Goal: Information Seeking & Learning: Find specific fact

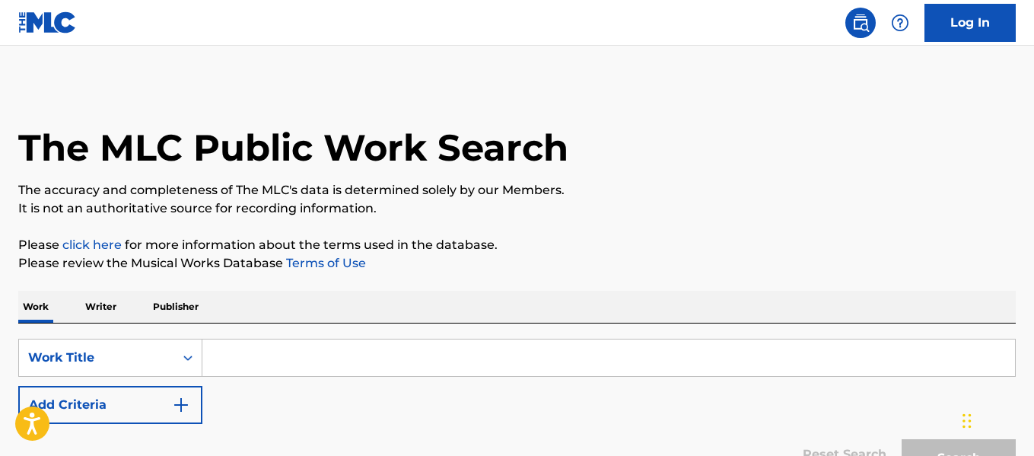
click at [117, 311] on p "Writer" at bounding box center [101, 307] width 40 height 32
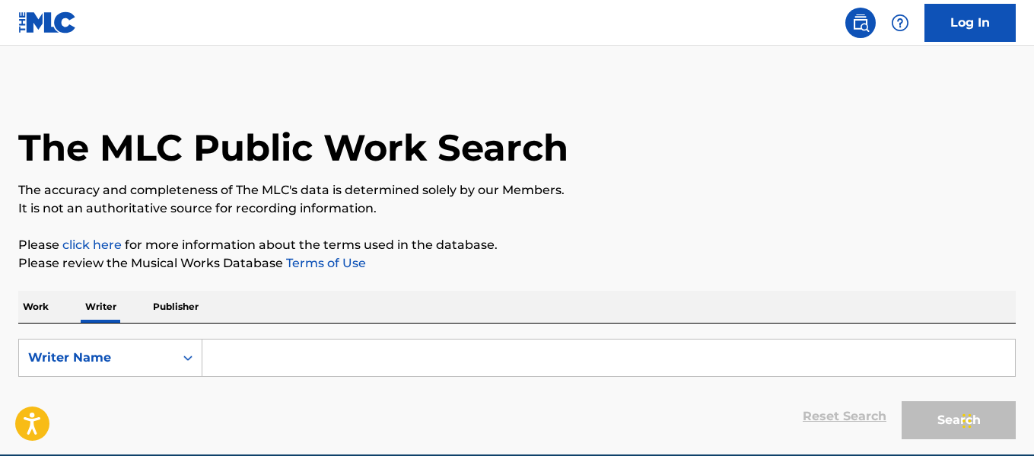
click at [333, 349] on input "Search Form" at bounding box center [608, 357] width 813 height 37
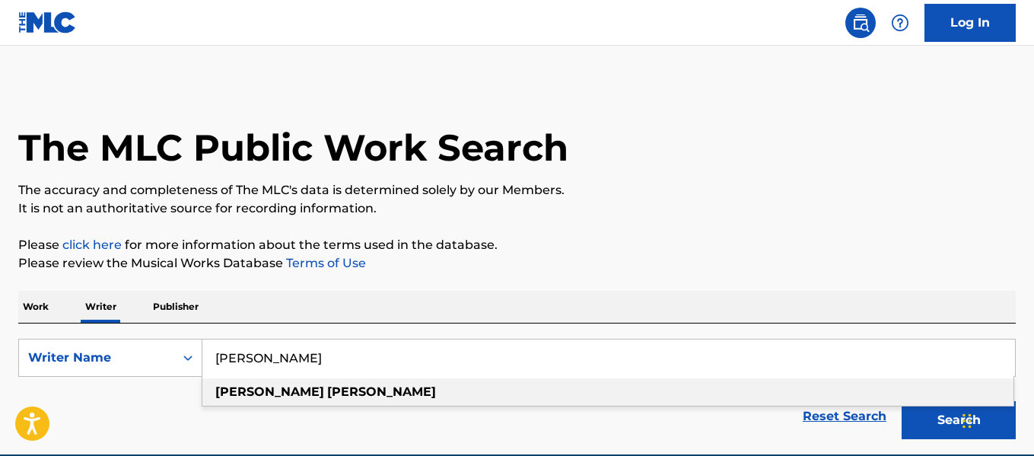
type input "[PERSON_NAME]"
click at [327, 390] on strong "[PERSON_NAME]" at bounding box center [381, 391] width 109 height 14
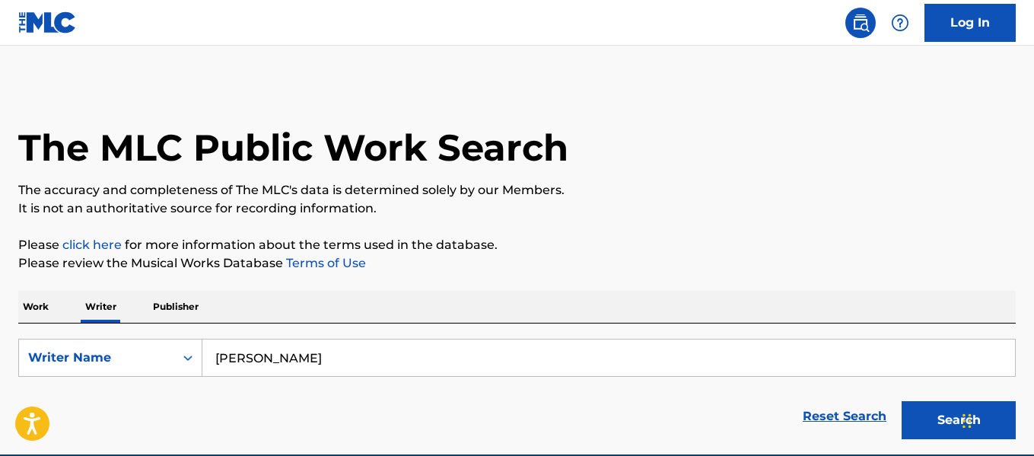
click at [902, 401] on button "Search" at bounding box center [959, 420] width 114 height 38
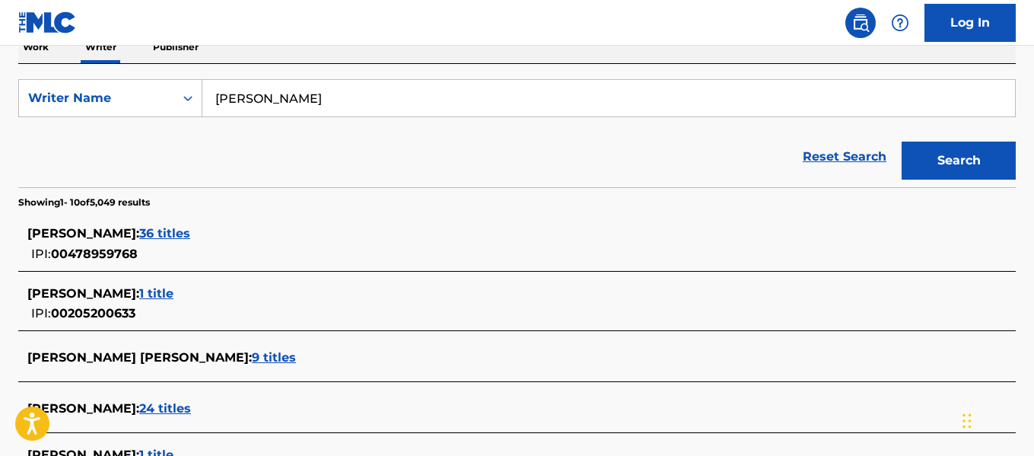
scroll to position [296, 0]
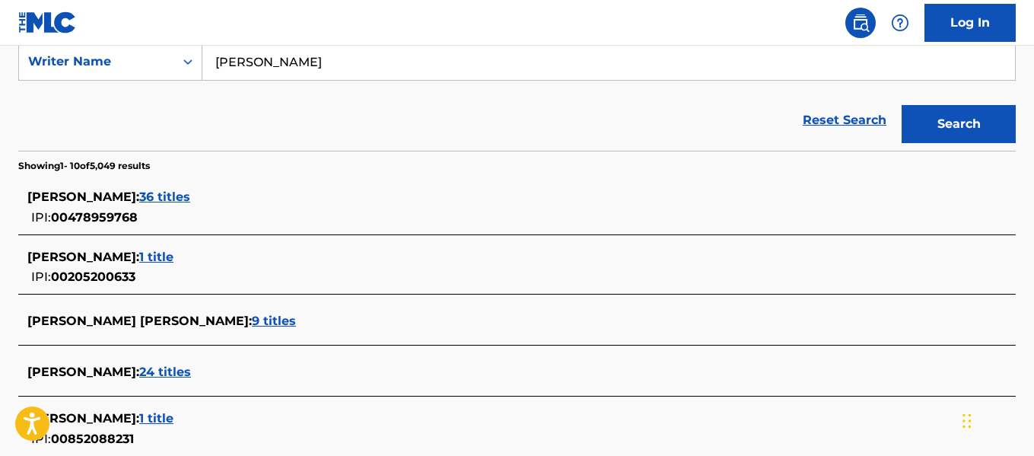
click at [188, 202] on span "36 titles" at bounding box center [164, 196] width 51 height 14
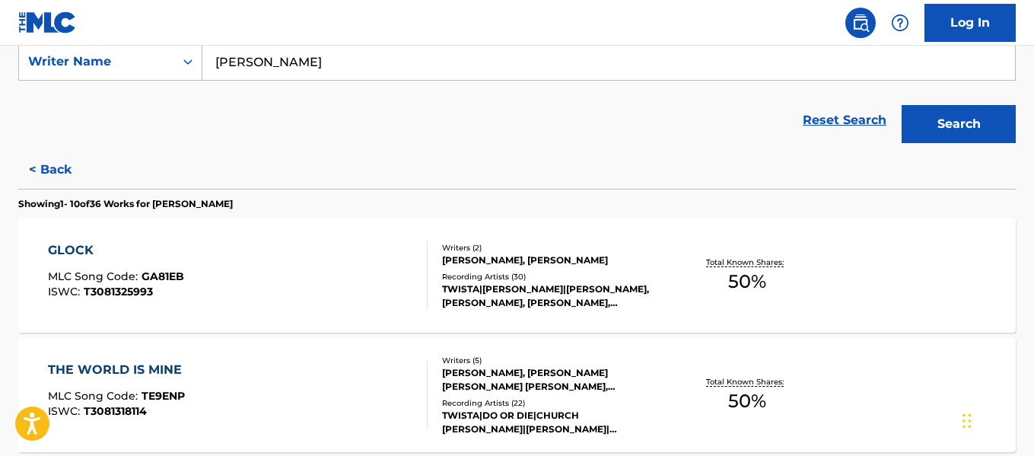
click at [247, 253] on div "GLOCK MLC Song Code : GA81EB ISWC : T3081325993" at bounding box center [237, 275] width 379 height 68
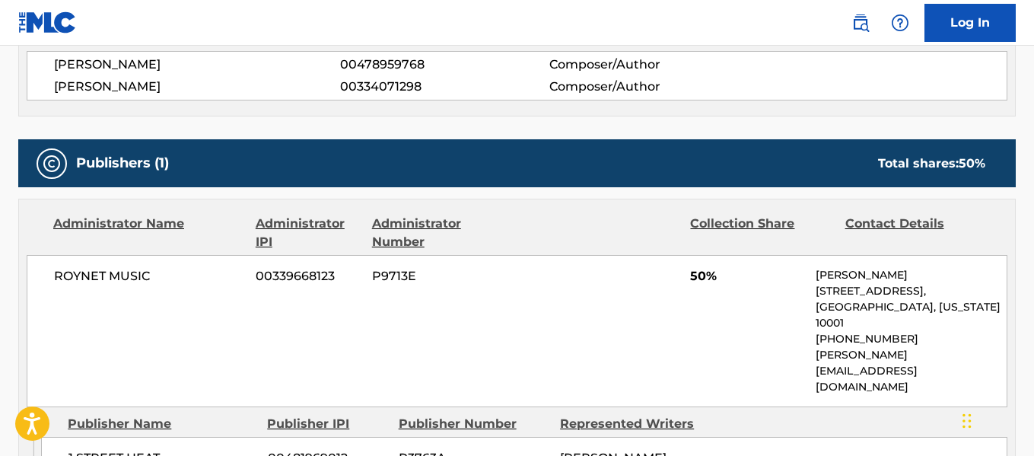
scroll to position [581, 0]
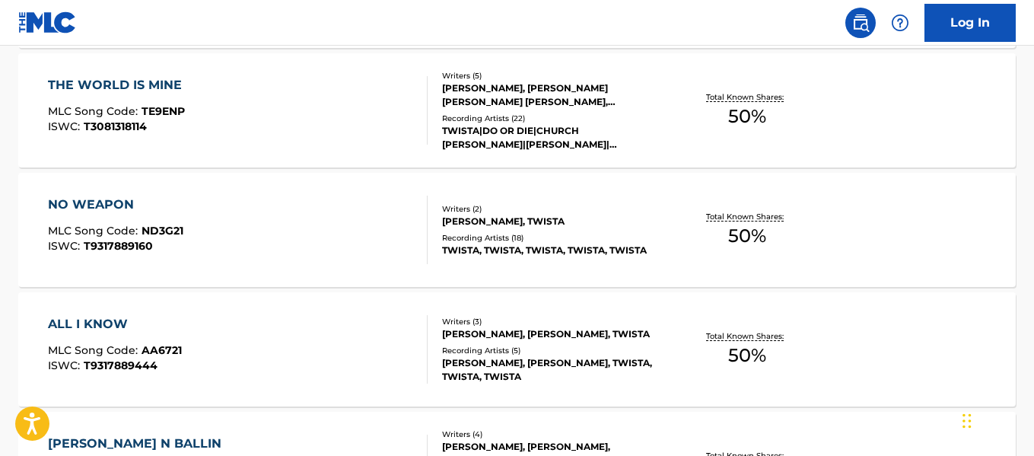
click at [218, 247] on div "NO WEAPON MLC Song Code : ND3G21 ISWC : T9317889160" at bounding box center [237, 230] width 379 height 68
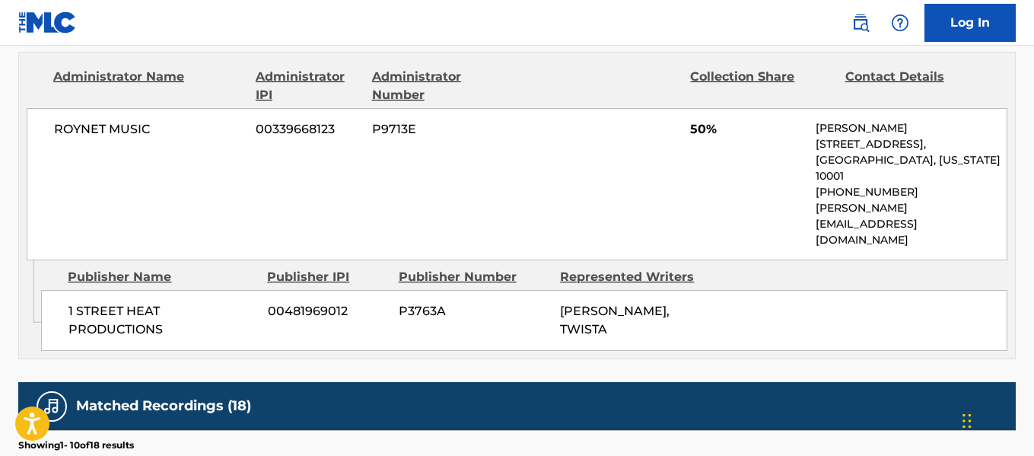
scroll to position [761, 0]
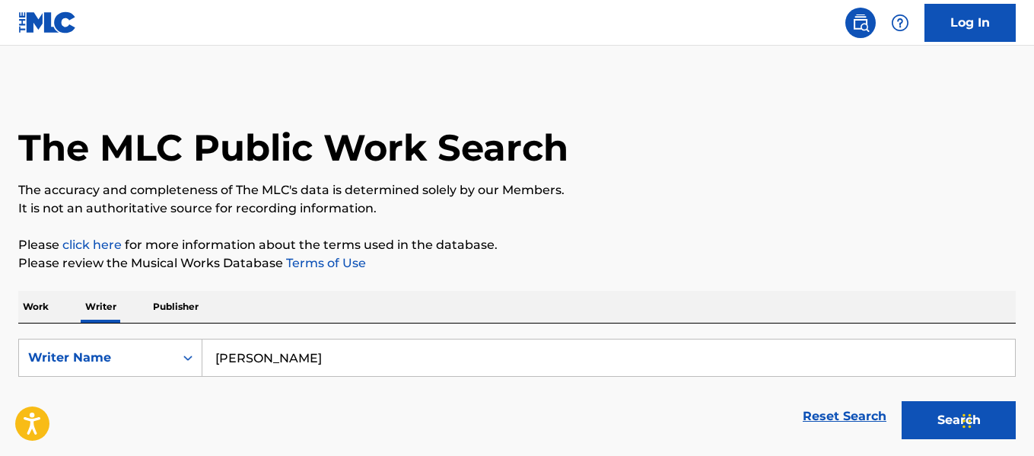
click at [412, 342] on input "[PERSON_NAME]" at bounding box center [608, 357] width 813 height 37
type input "[PERSON_NAME]"
click at [902, 401] on button "Search" at bounding box center [959, 420] width 114 height 38
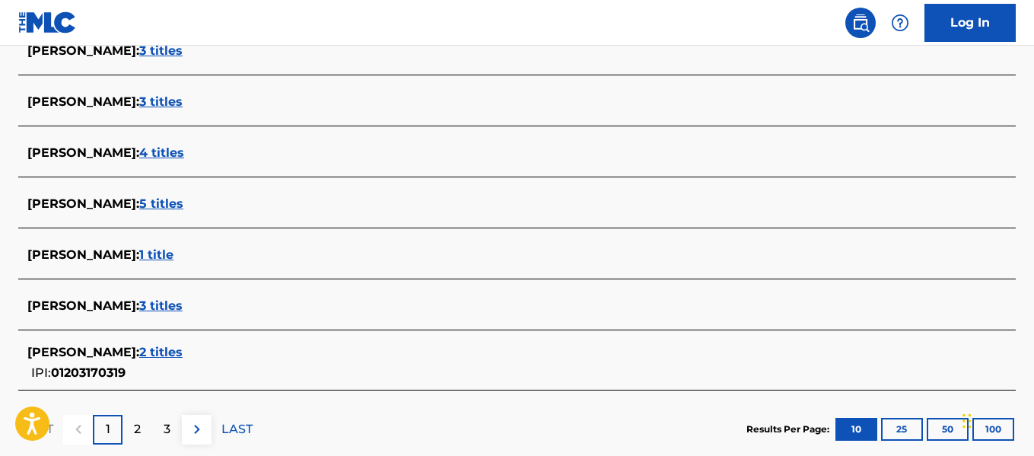
scroll to position [624, 0]
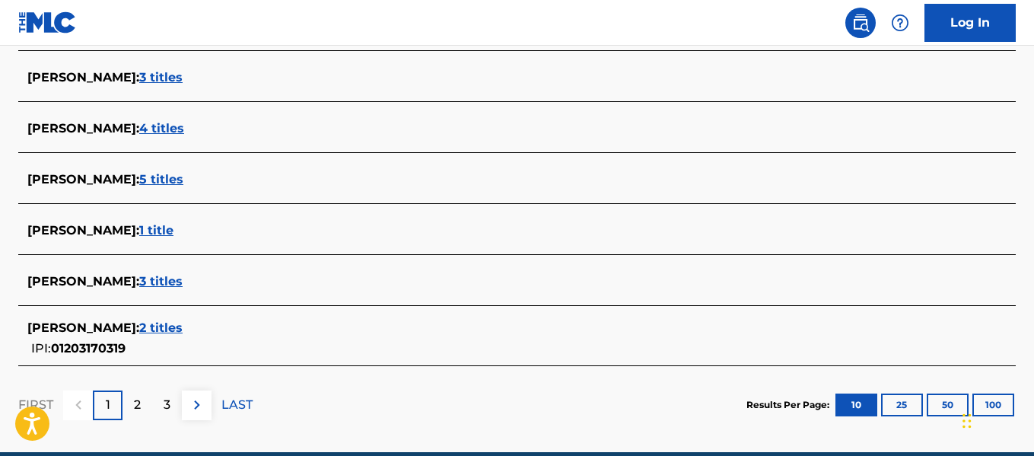
click at [183, 279] on span "3 titles" at bounding box center [160, 281] width 43 height 14
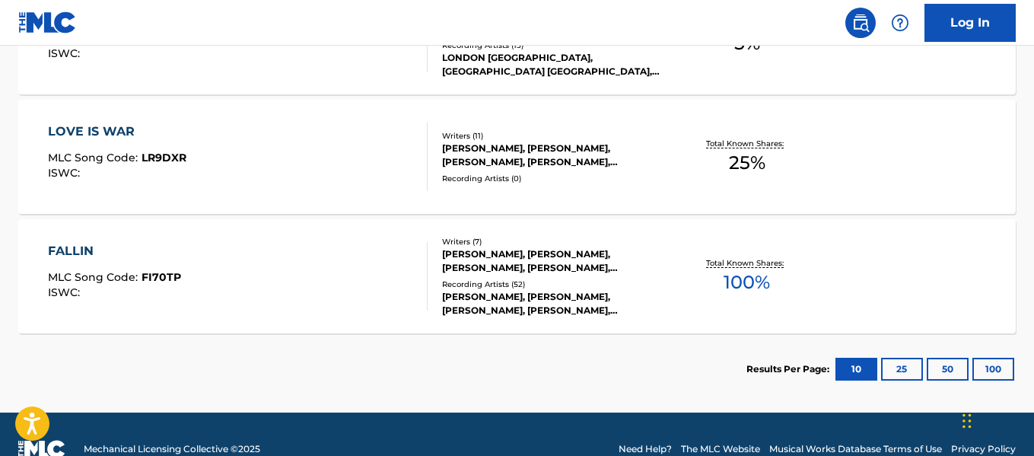
scroll to position [533, 0]
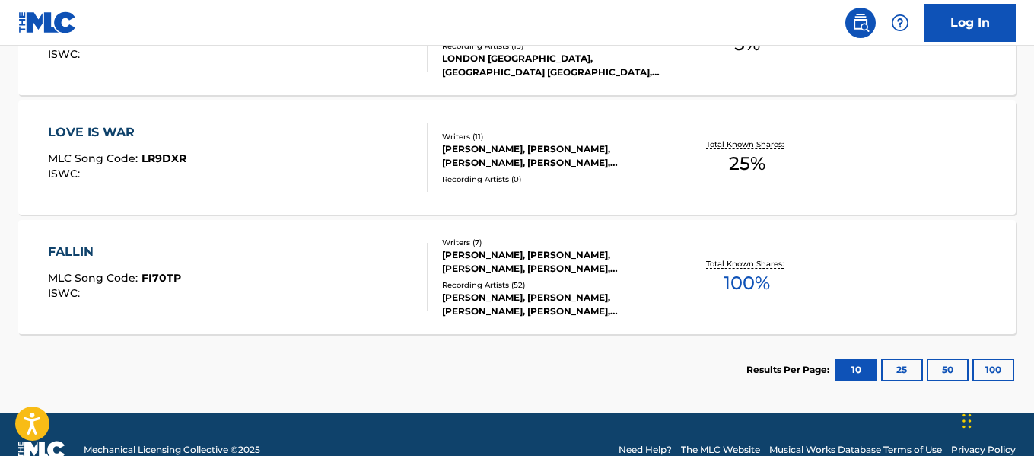
click at [183, 279] on div "FALLIN MLC Song Code : FI70TP ISWC :" at bounding box center [237, 277] width 379 height 68
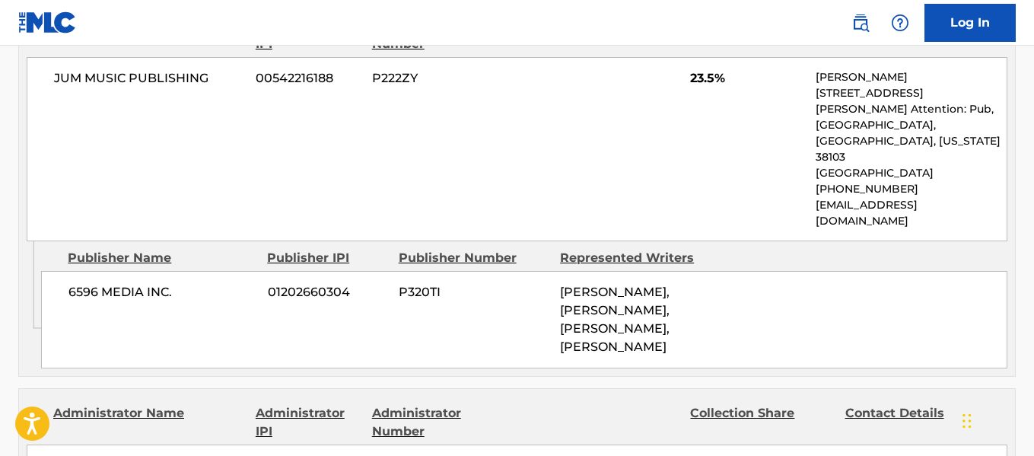
scroll to position [1121, 0]
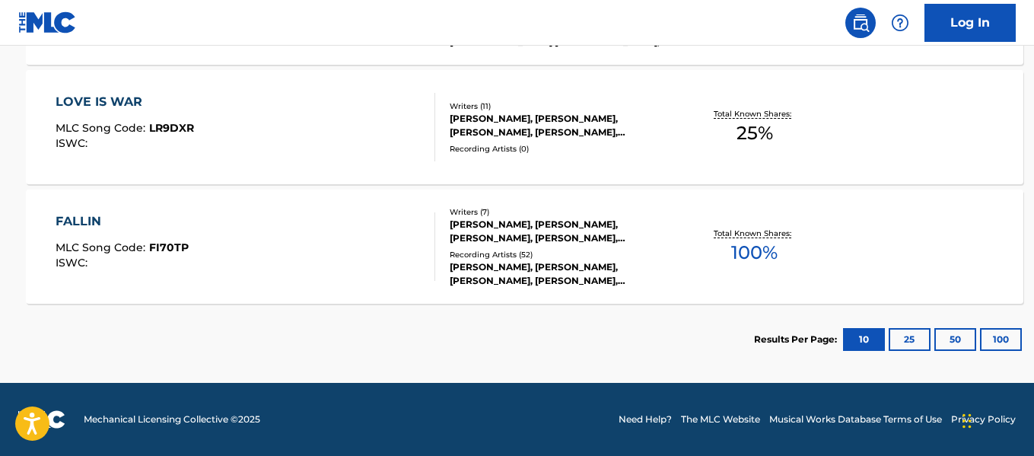
scroll to position [564, 0]
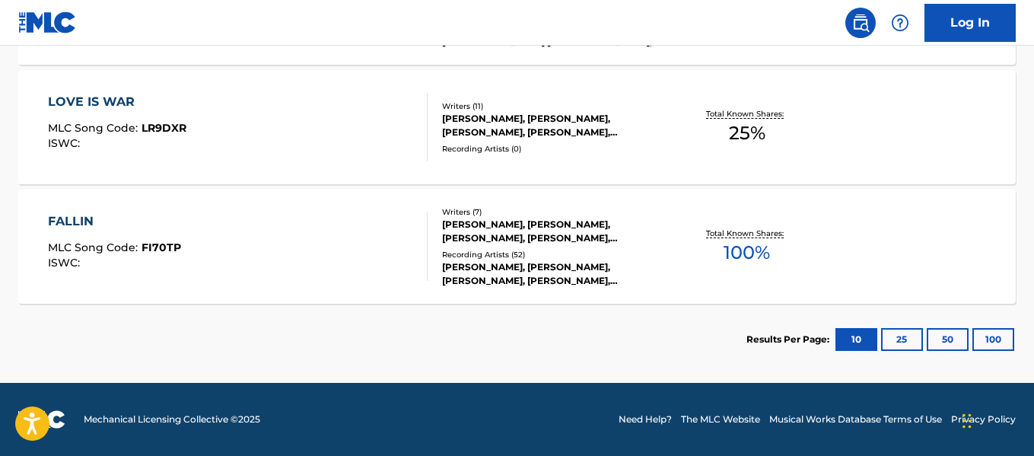
click at [120, 100] on div "LOVE IS WAR" at bounding box center [117, 102] width 138 height 18
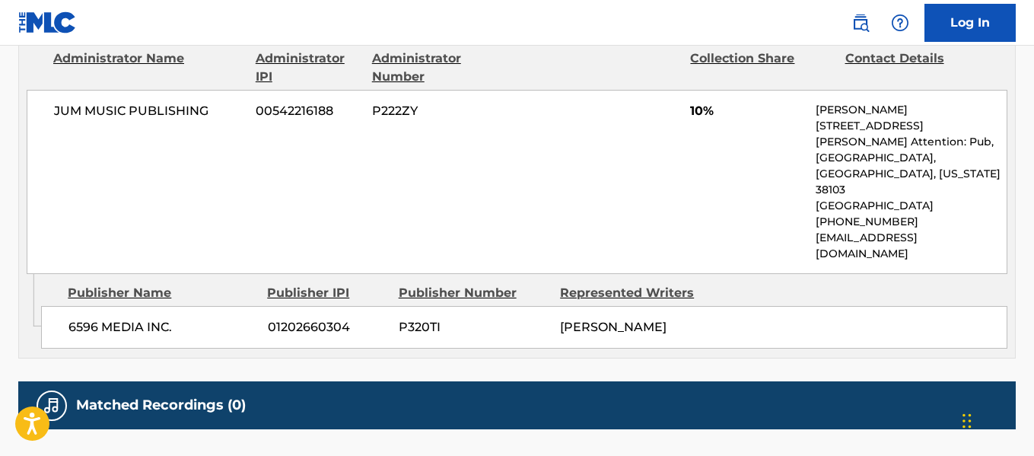
scroll to position [1166, 0]
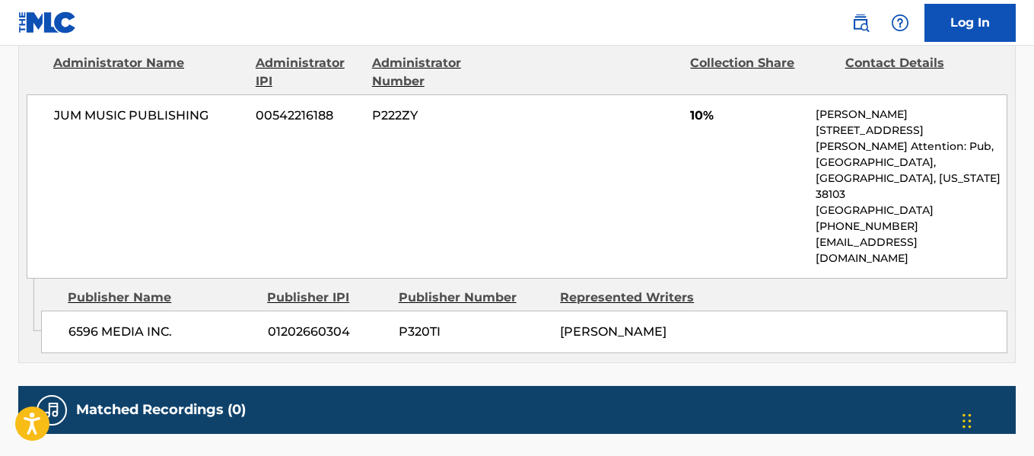
scroll to position [118, 0]
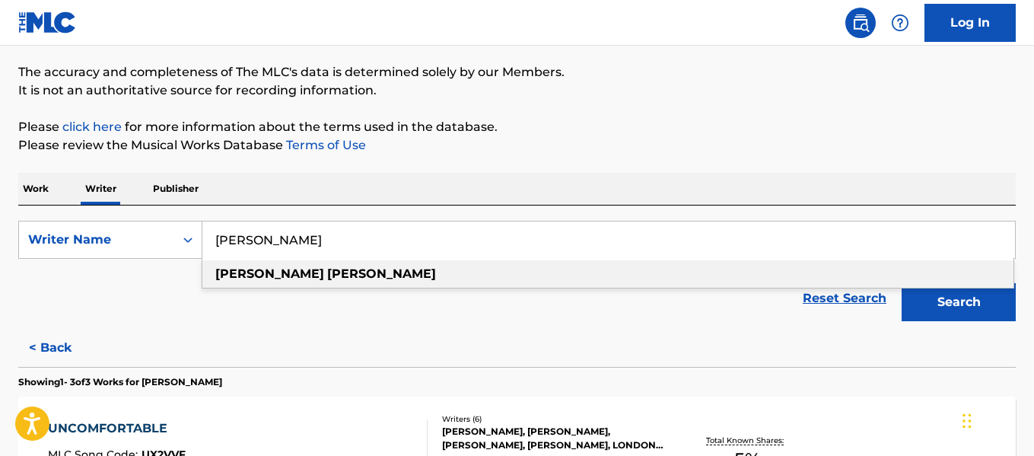
drag, startPoint x: 336, startPoint y: 228, endPoint x: 204, endPoint y: 237, distance: 132.7
click at [204, 237] on input "[PERSON_NAME]" at bounding box center [608, 239] width 813 height 37
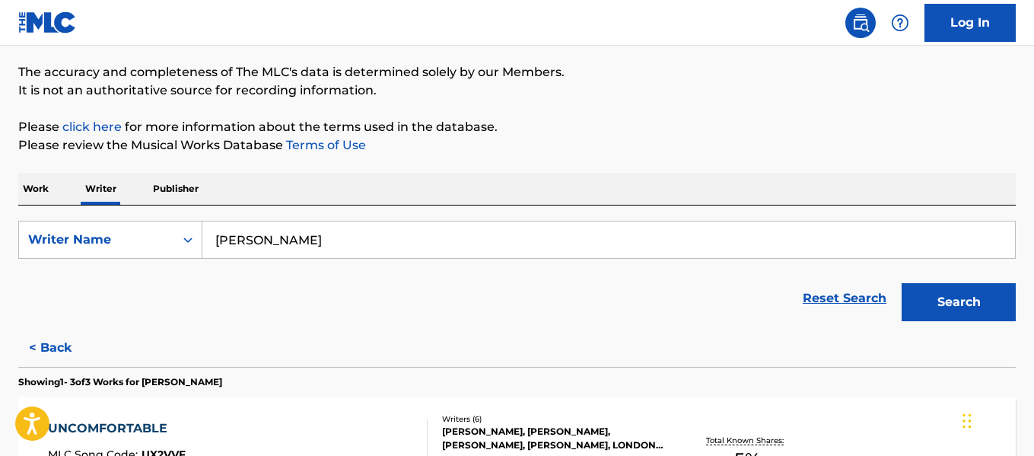
type input "[PERSON_NAME]"
click at [902, 283] on button "Search" at bounding box center [959, 302] width 114 height 38
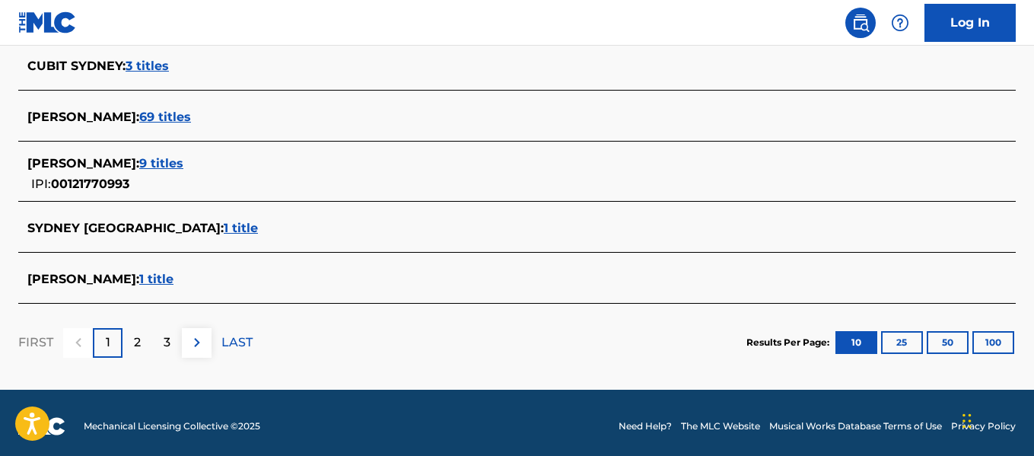
scroll to position [693, 0]
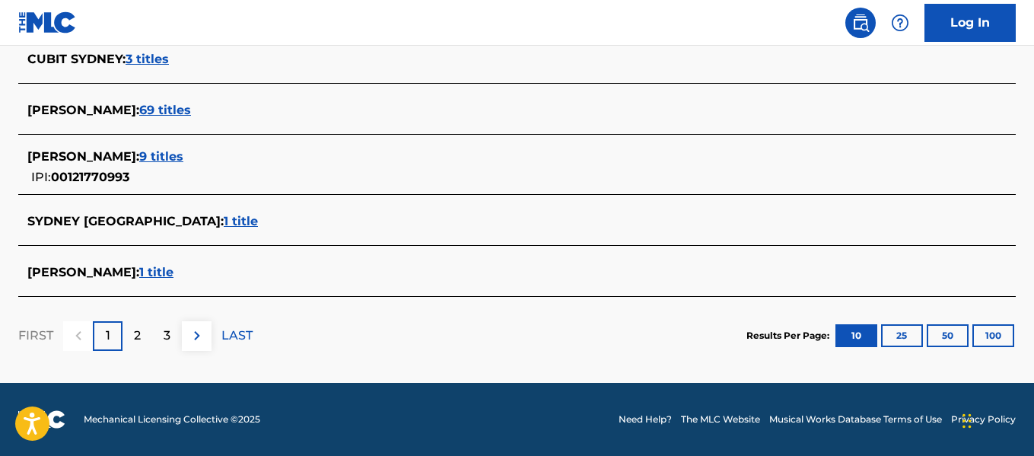
click at [152, 275] on span "1 title" at bounding box center [156, 272] width 34 height 14
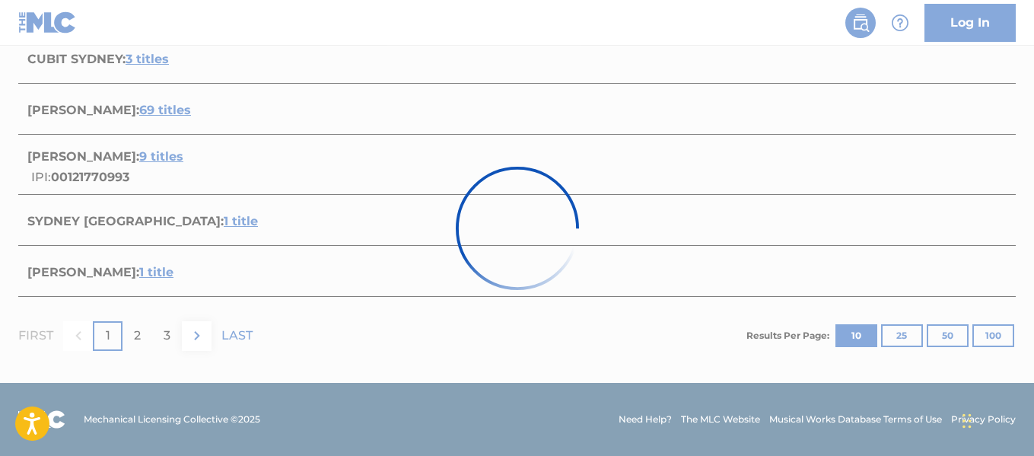
scroll to position [325, 0]
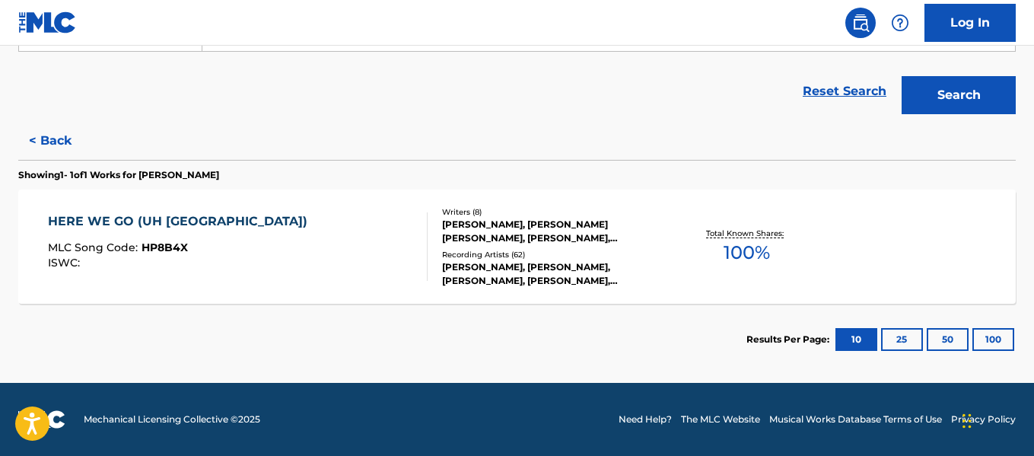
click at [152, 275] on div "HERE WE GO (UH OH) MLC Song Code : HP8B4X ISWC :" at bounding box center [181, 246] width 267 height 68
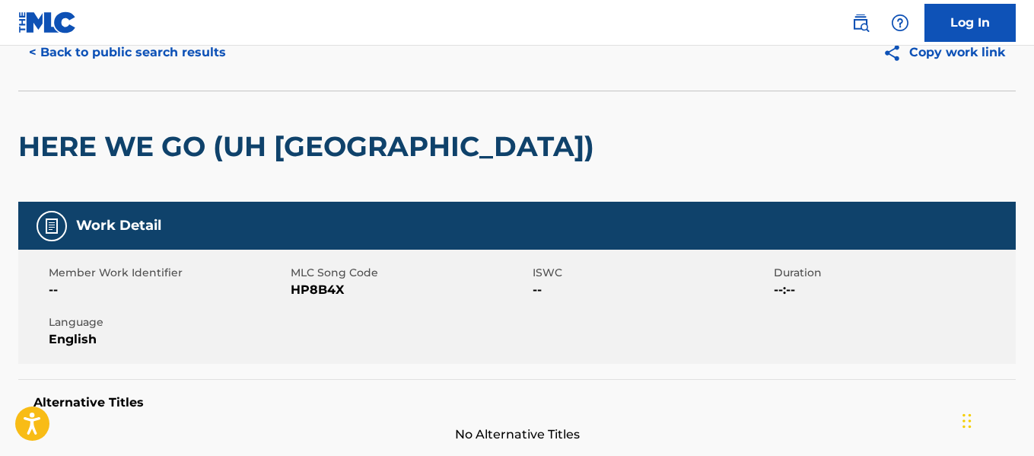
scroll to position [65, 0]
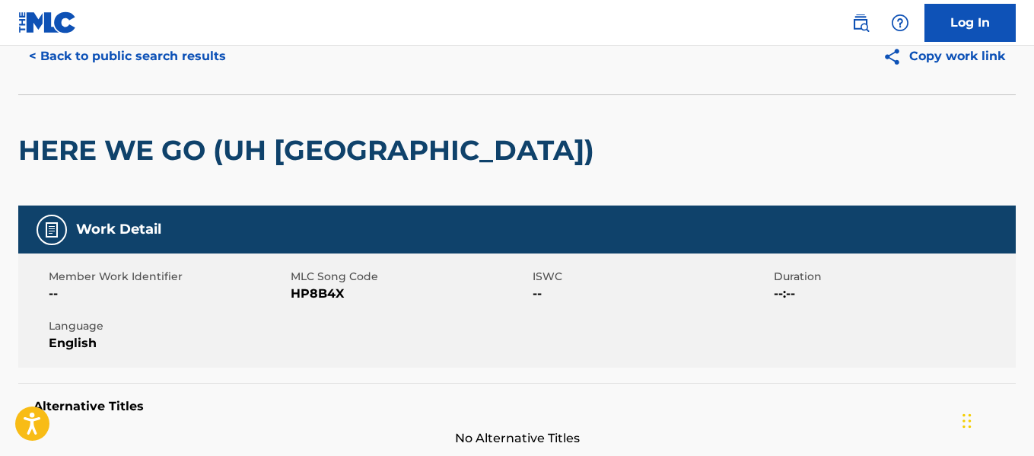
click at [63, 51] on button "< Back to public search results" at bounding box center [127, 56] width 218 height 38
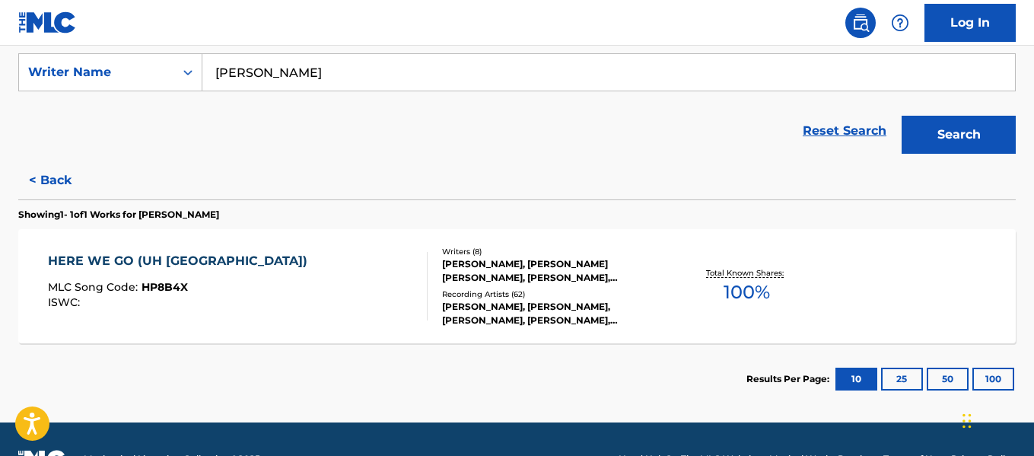
scroll to position [325, 0]
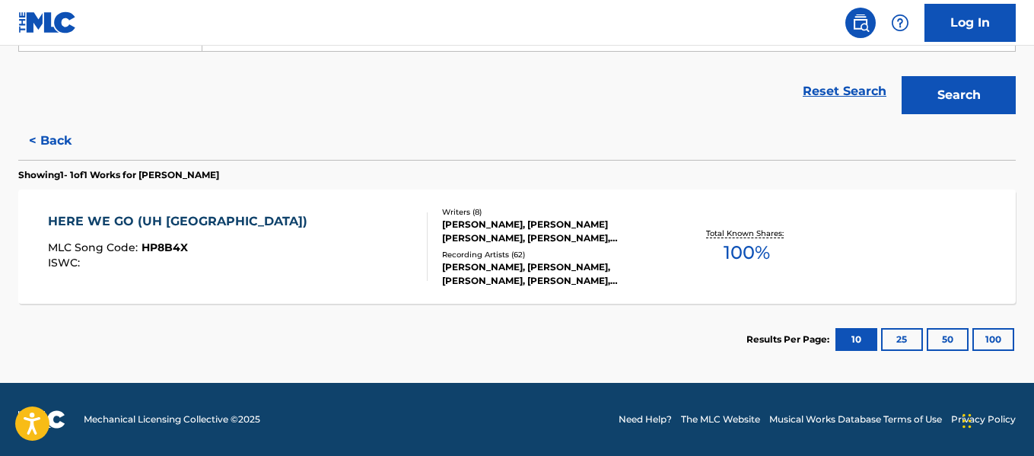
click at [315, 240] on div "HERE WE GO (UH OH) MLC Song Code : HP8B4X ISWC :" at bounding box center [237, 246] width 379 height 68
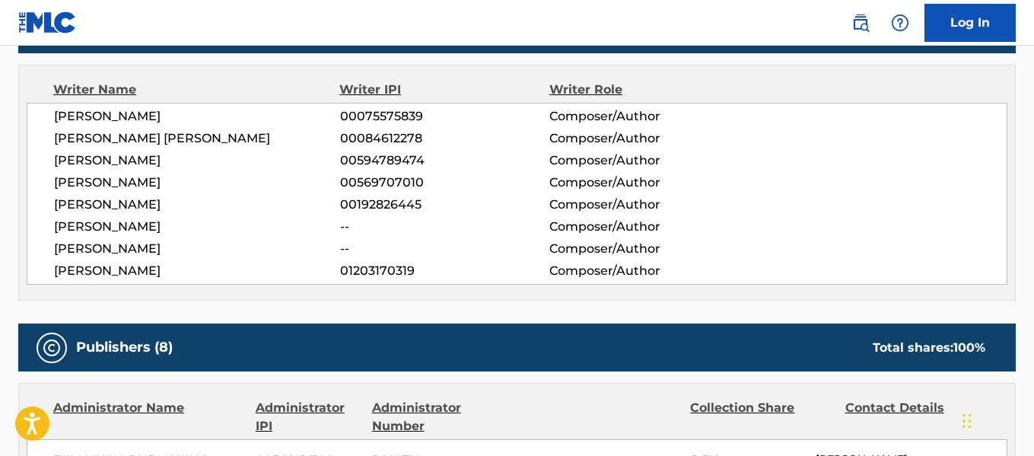
scroll to position [508, 0]
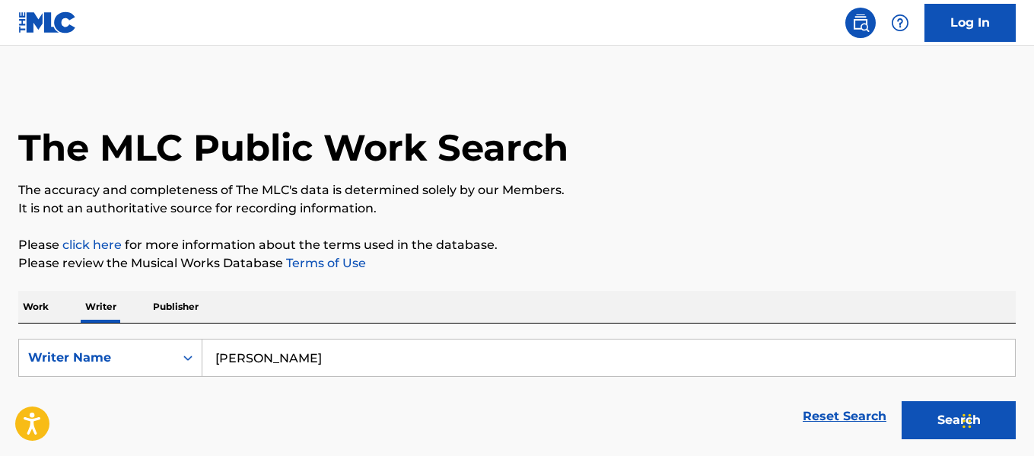
drag, startPoint x: 298, startPoint y: 354, endPoint x: 207, endPoint y: 359, distance: 91.5
click at [207, 359] on input "[PERSON_NAME]" at bounding box center [608, 357] width 813 height 37
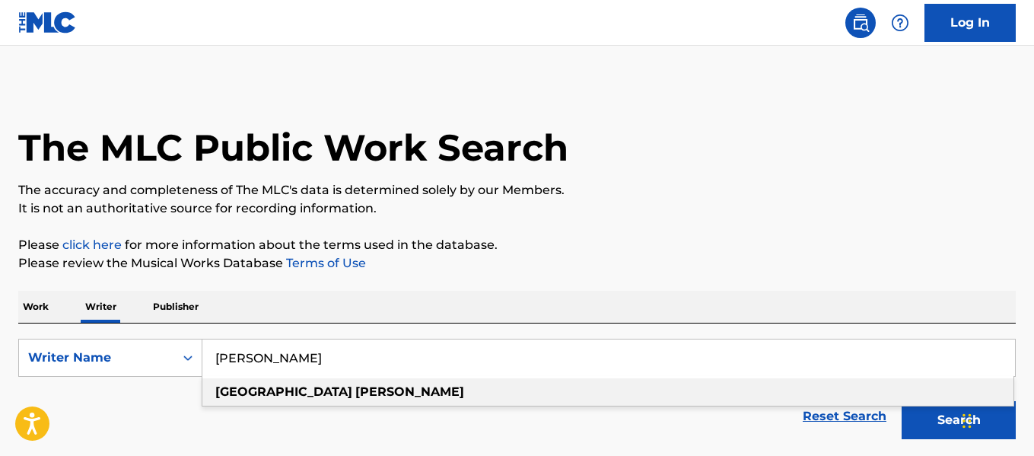
paste input "[PERSON_NAME]"
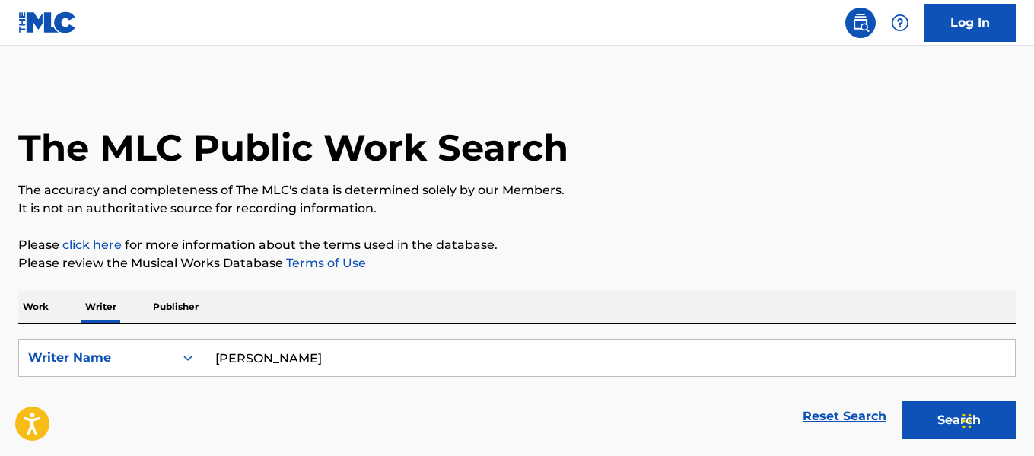
click at [902, 401] on button "Search" at bounding box center [959, 420] width 114 height 38
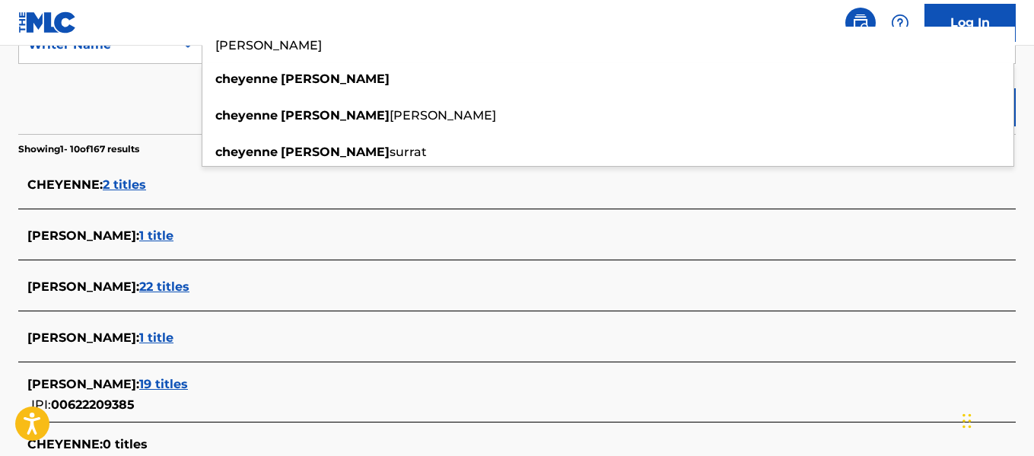
scroll to position [298, 0]
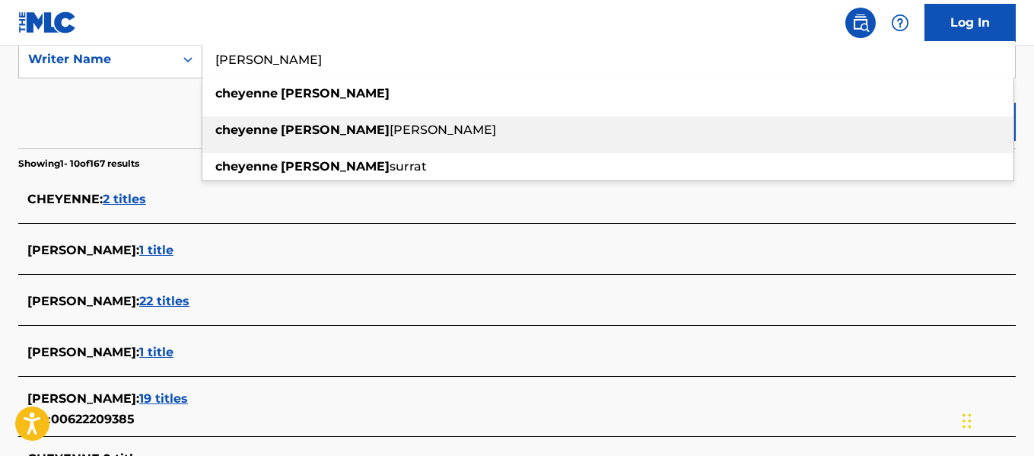
click at [484, 135] on div "[PERSON_NAME]" at bounding box center [607, 129] width 811 height 27
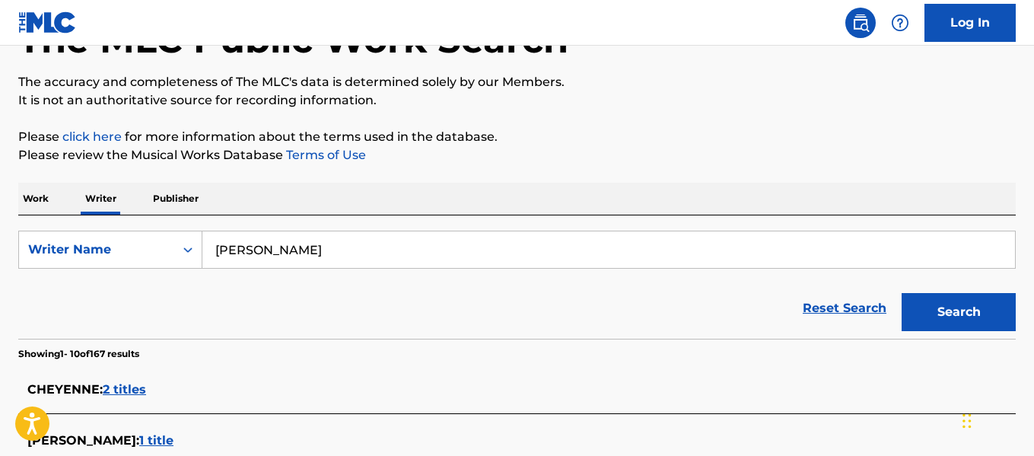
scroll to position [103, 0]
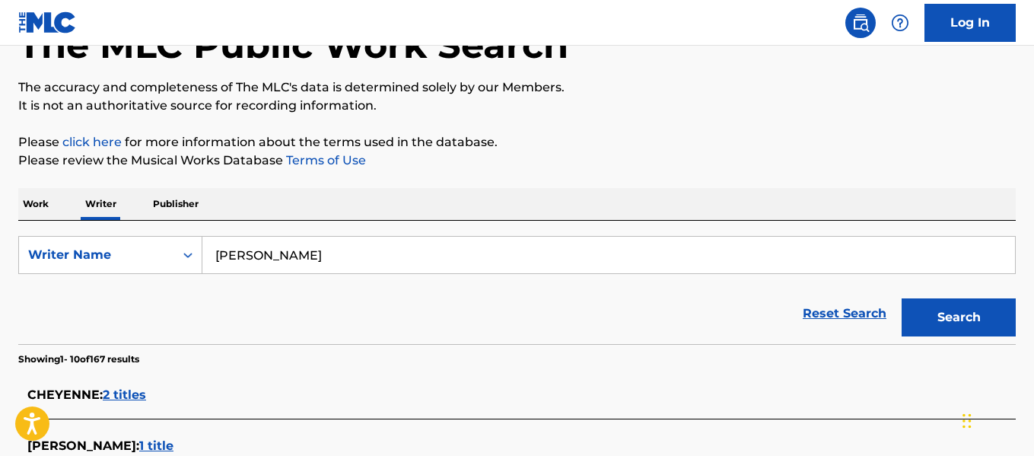
click at [330, 258] on input "[PERSON_NAME]" at bounding box center [608, 255] width 813 height 37
type input "[PERSON_NAME]"
click at [902, 298] on button "Search" at bounding box center [959, 317] width 114 height 38
click at [172, 305] on div "Reset Search Search" at bounding box center [517, 313] width 998 height 61
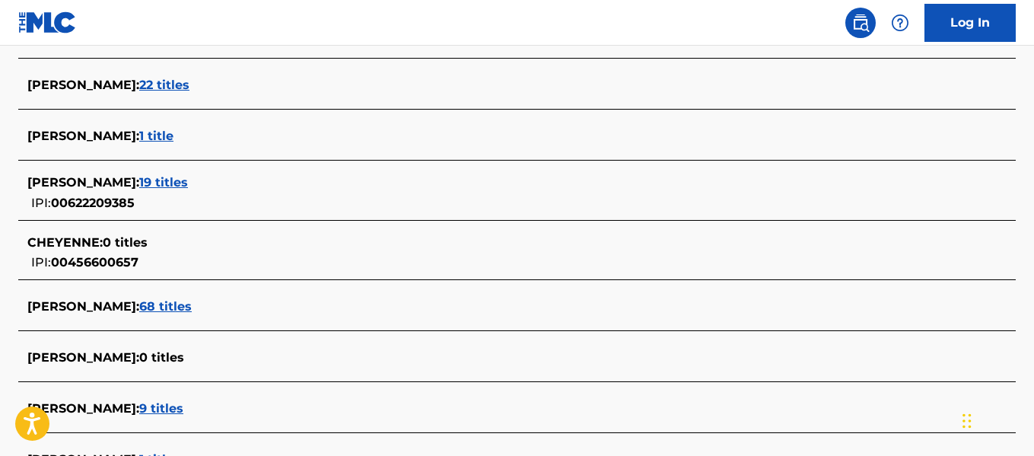
scroll to position [521, 0]
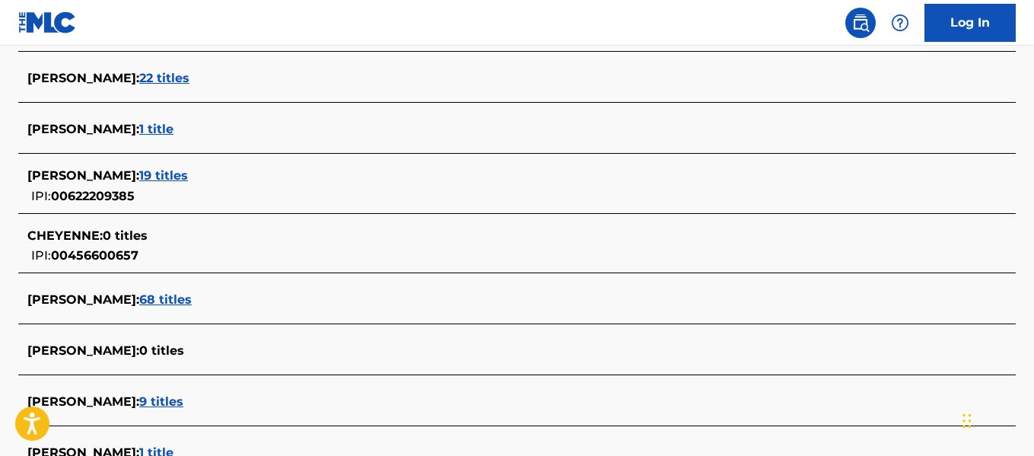
click at [180, 175] on span "19 titles" at bounding box center [163, 175] width 49 height 14
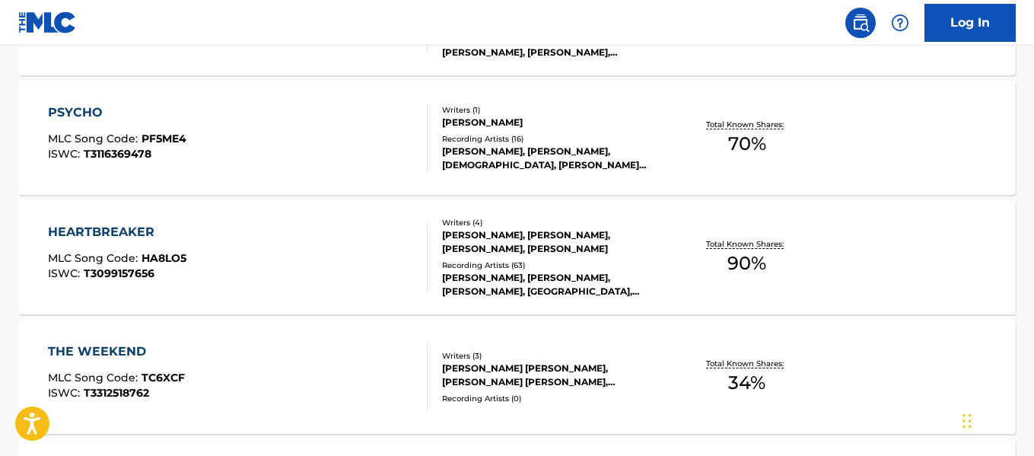
scroll to position [555, 0]
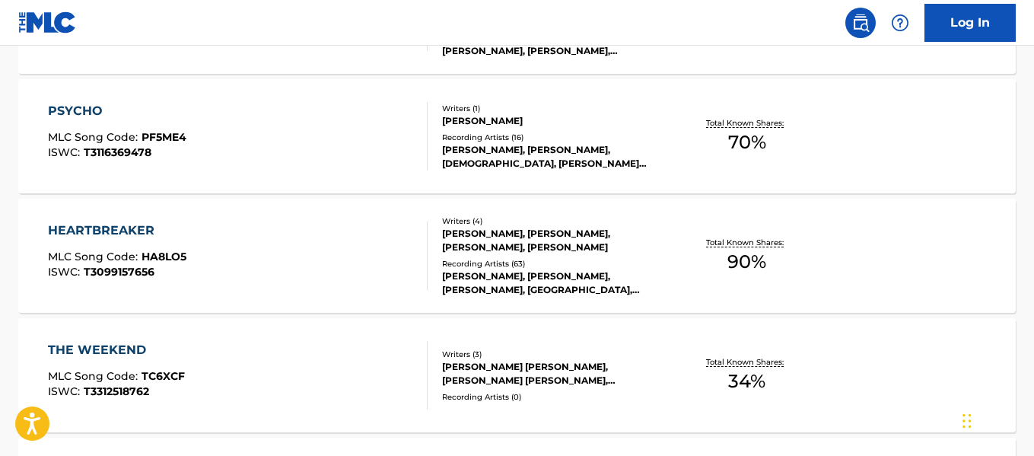
click at [276, 276] on div "HEARTBREAKER MLC Song Code : HA8LO5 ISWC : T3099157656" at bounding box center [237, 255] width 379 height 68
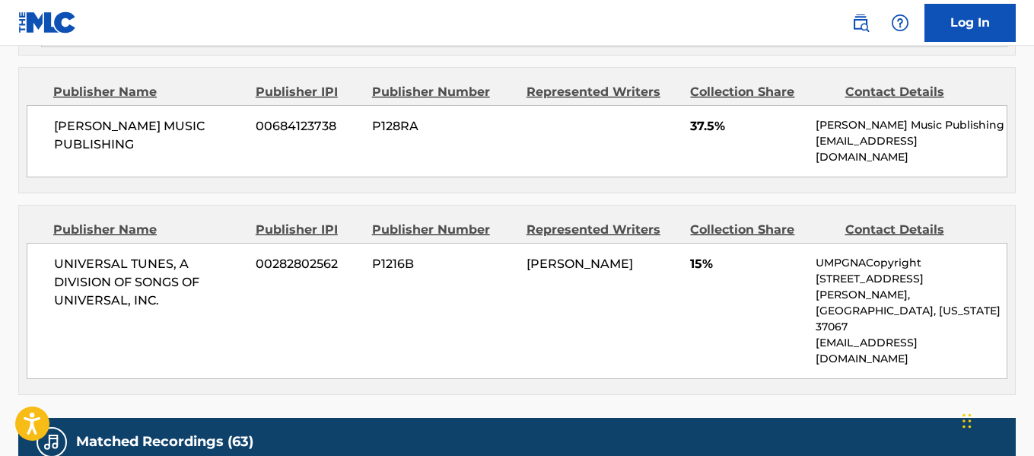
scroll to position [989, 0]
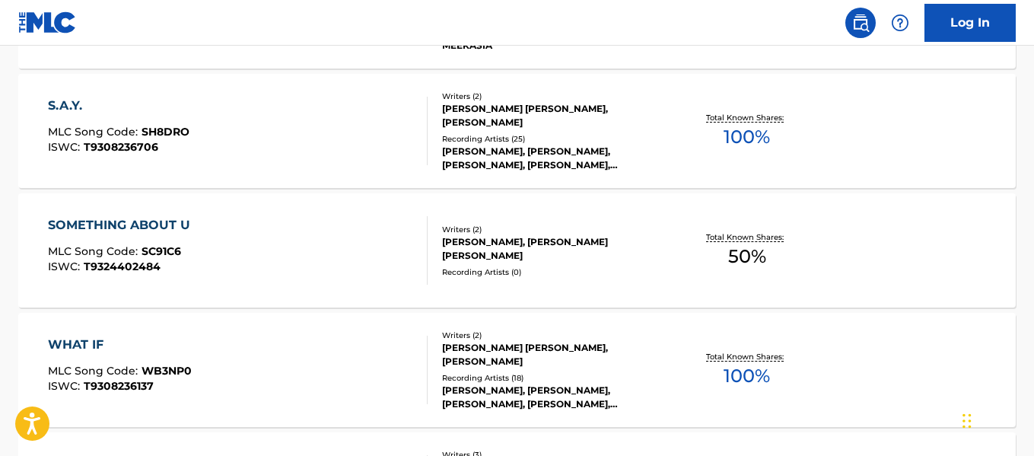
scroll to position [1182, 0]
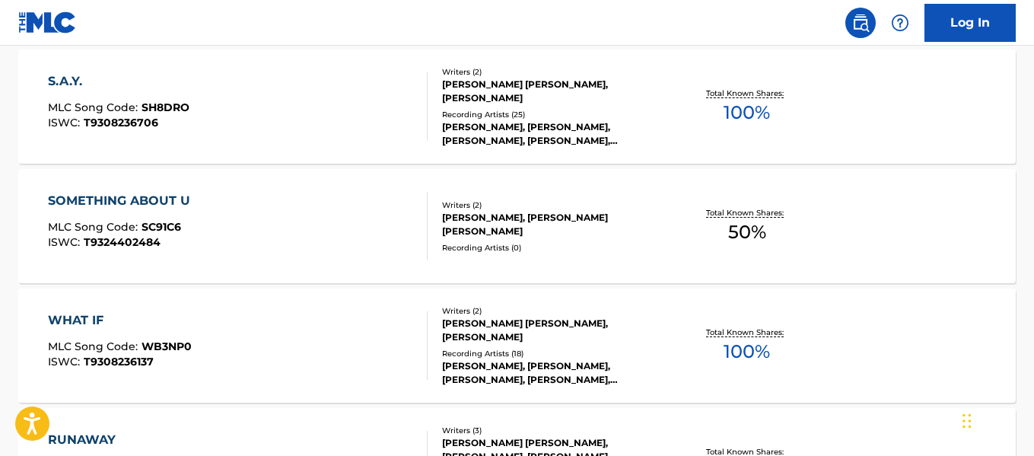
click at [206, 228] on div "SOMETHING ABOUT U MLC Song Code : SC91C6 ISWC : T9324402484" at bounding box center [237, 226] width 379 height 68
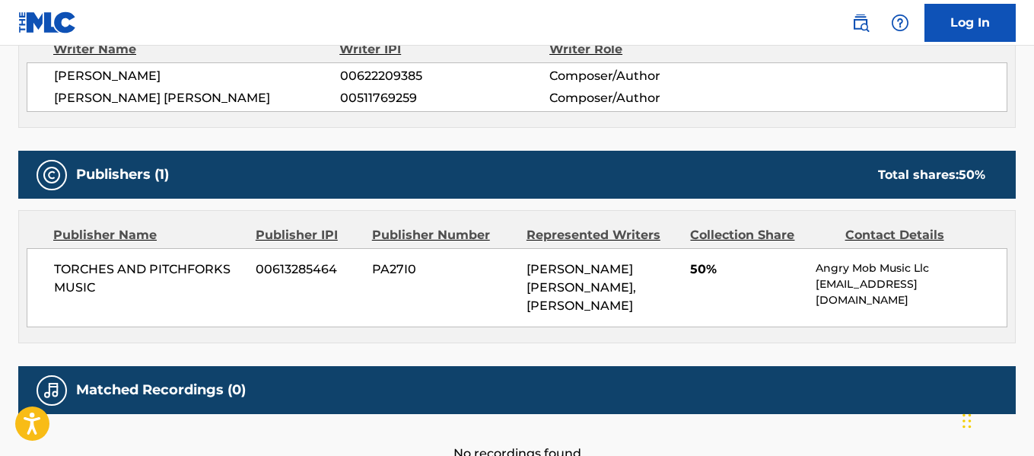
scroll to position [508, 0]
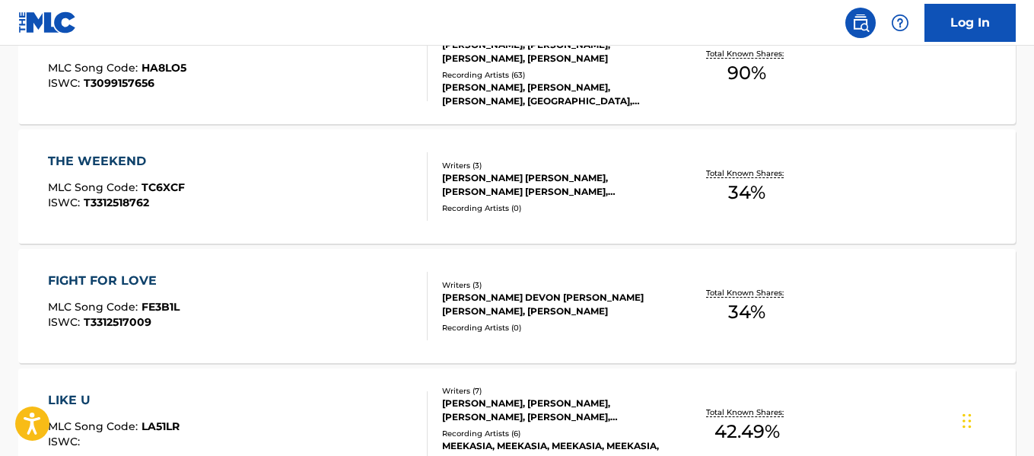
scroll to position [744, 0]
click at [345, 263] on div "FIGHT FOR LOVE MLC Song Code : FE3B1L ISWC : T3312517009 Writers ( 3 ) [PERSON_…" at bounding box center [517, 305] width 998 height 114
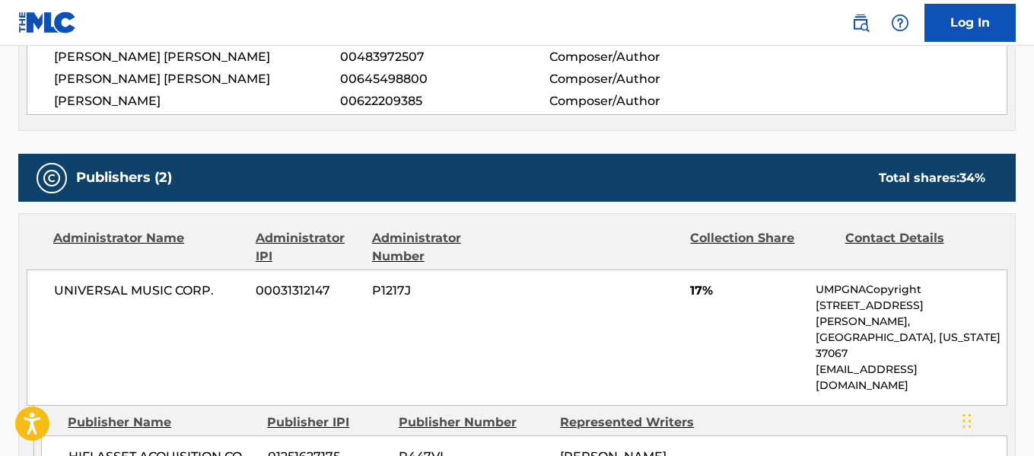
scroll to position [573, 0]
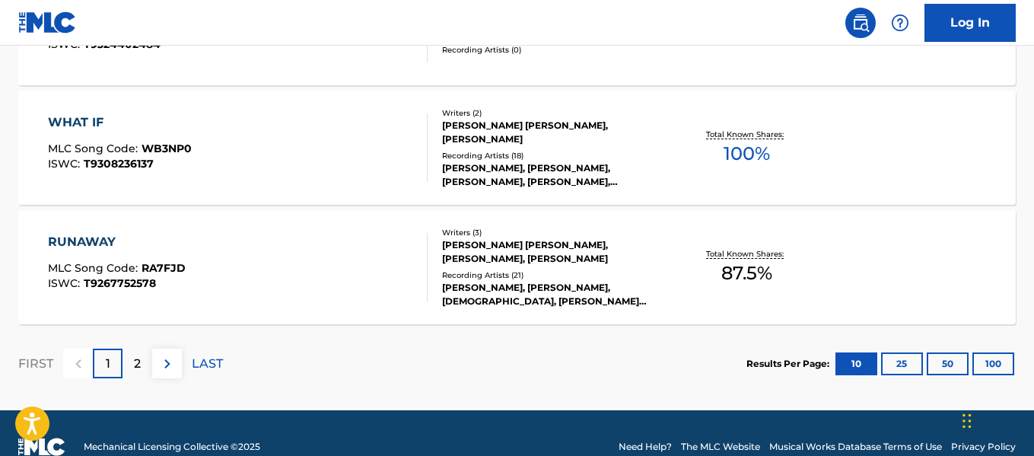
scroll to position [1407, 0]
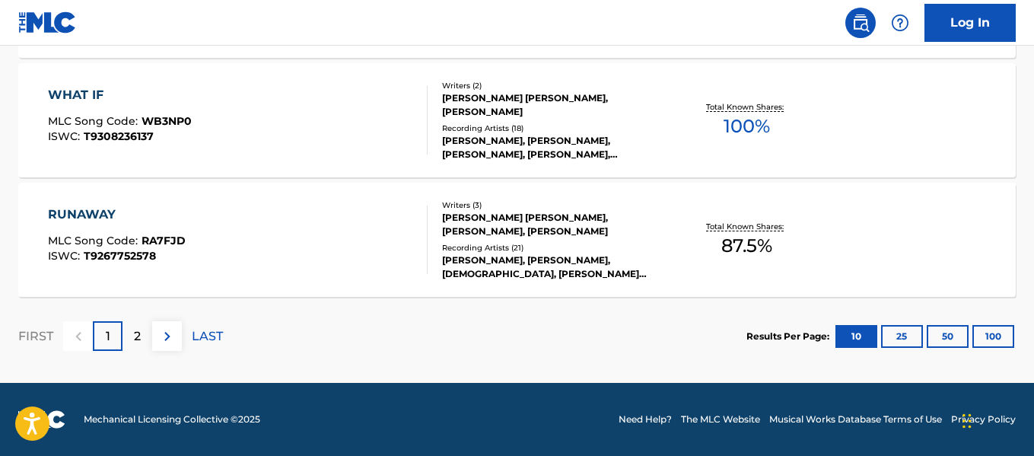
click at [145, 333] on div "2" at bounding box center [138, 336] width 30 height 30
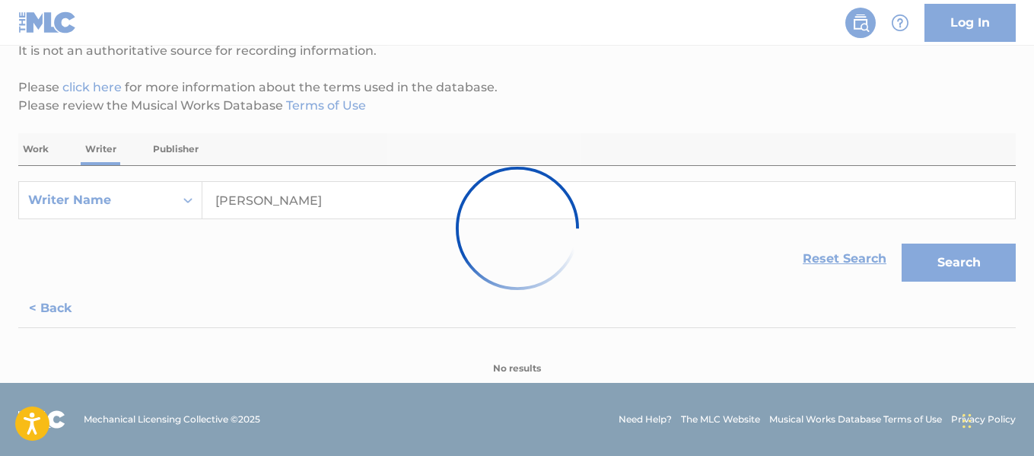
scroll to position [1288, 0]
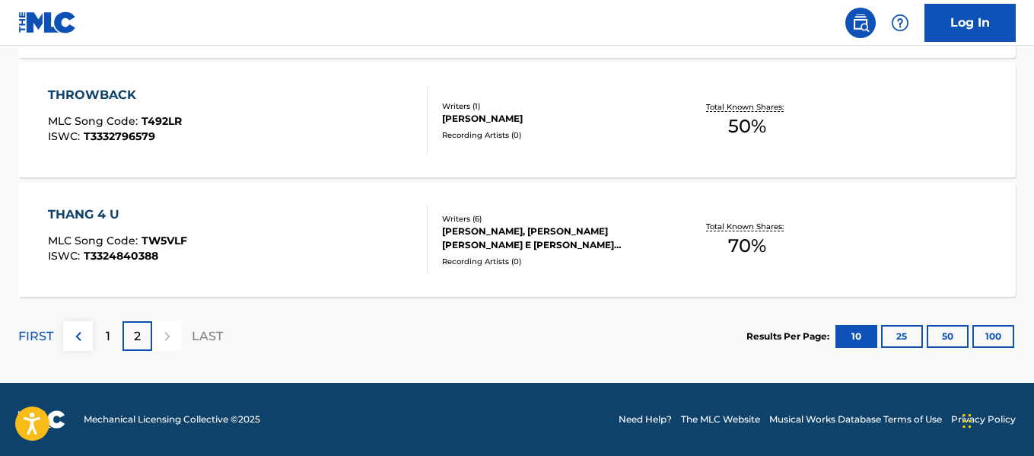
click at [253, 262] on div "THANG 4 U MLC Song Code : TW5VLF ISWC : T3324840388" at bounding box center [237, 239] width 379 height 68
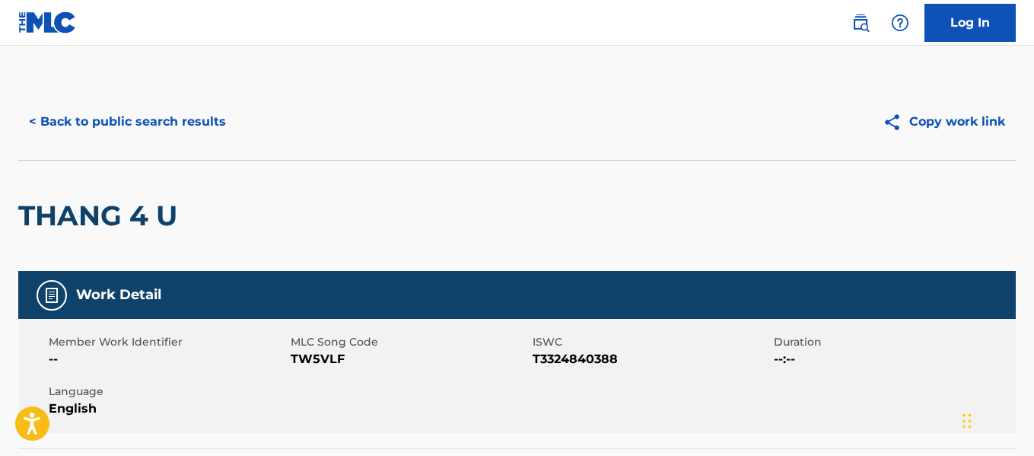
click at [77, 128] on button "< Back to public search results" at bounding box center [127, 122] width 218 height 38
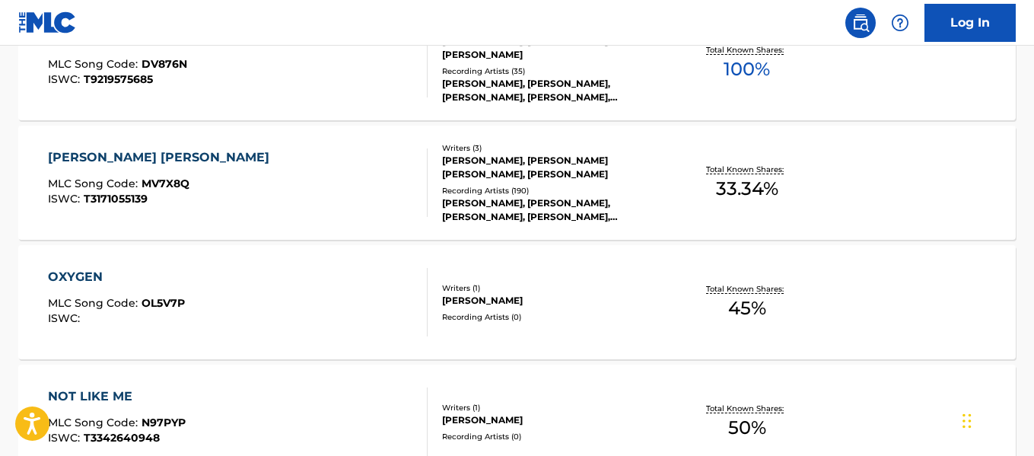
scroll to position [854, 0]
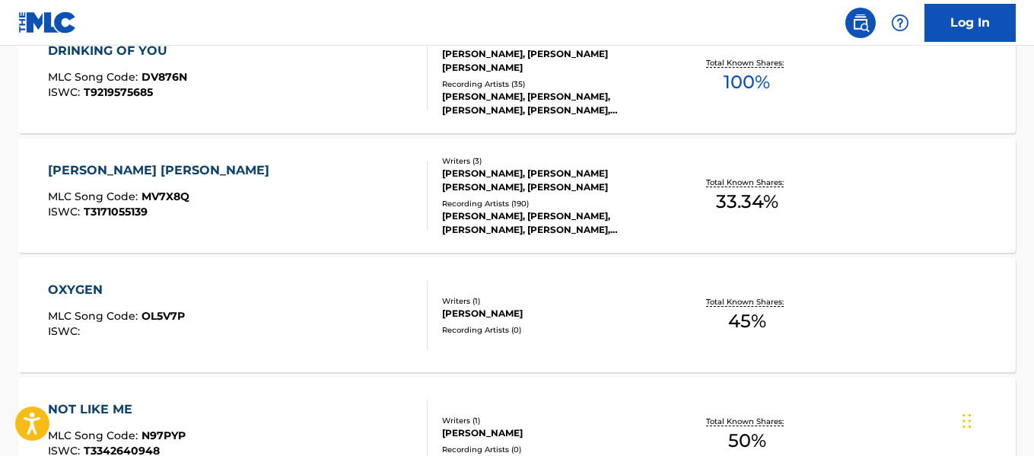
click at [209, 308] on div "OXYGEN MLC Song Code : OL5V7P ISWC :" at bounding box center [237, 315] width 379 height 68
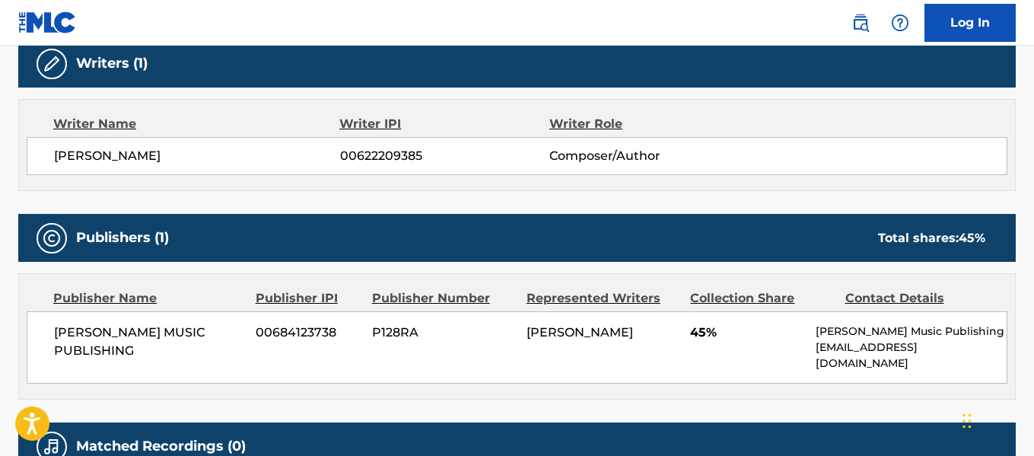
scroll to position [495, 0]
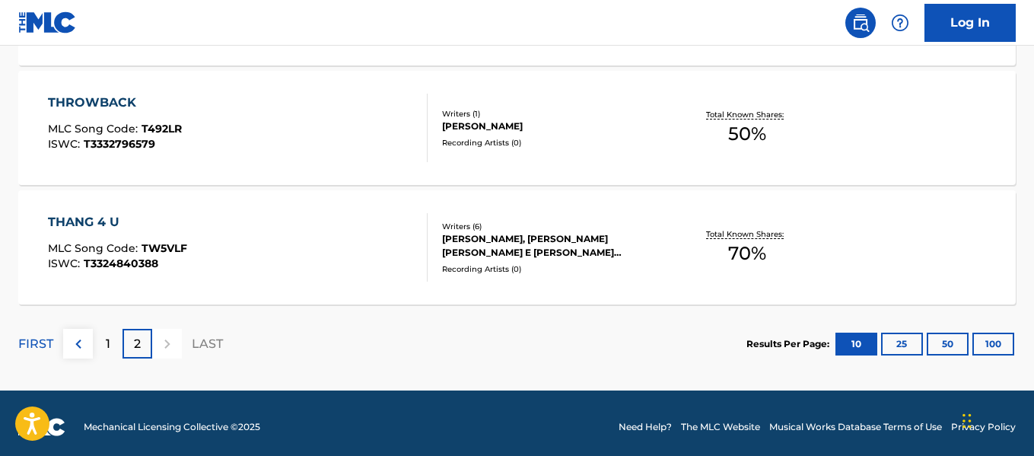
scroll to position [1288, 0]
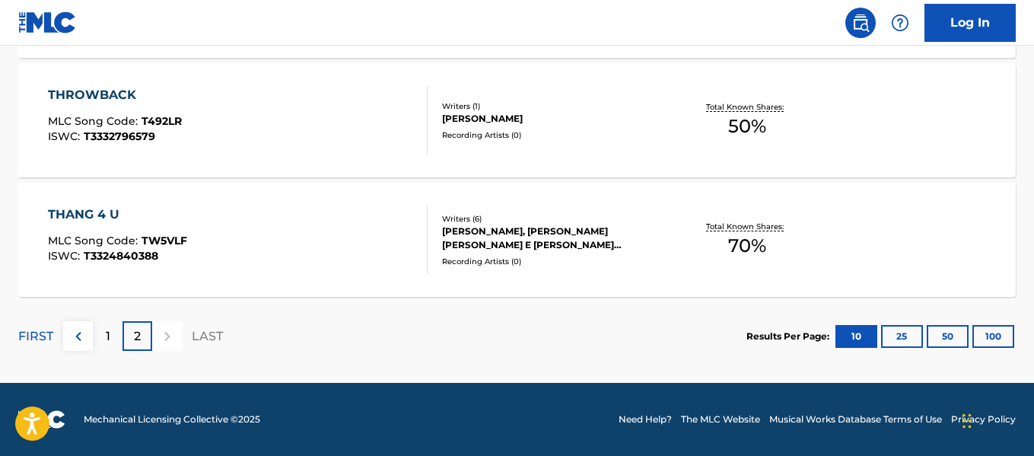
click at [120, 349] on div "1" at bounding box center [108, 336] width 30 height 30
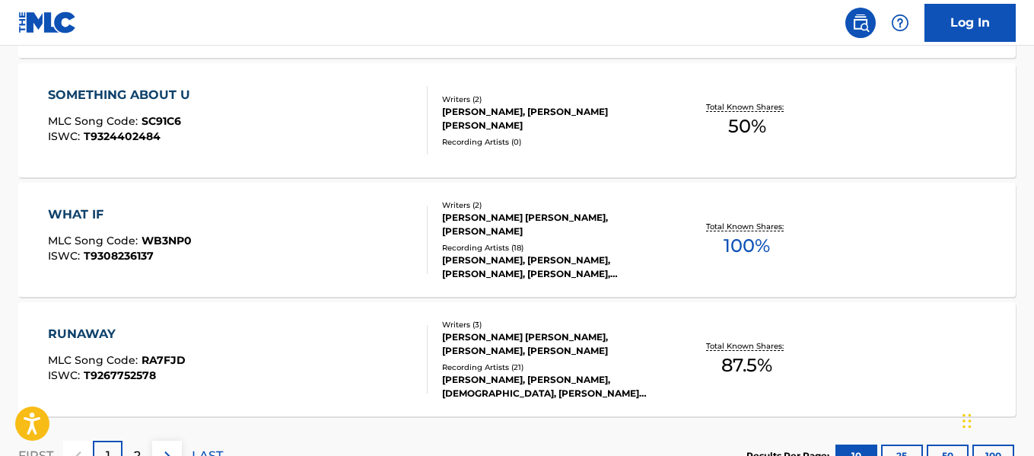
click at [354, 377] on div "RUNAWAY MLC Song Code : RA7FJD ISWC : T9267752578" at bounding box center [237, 359] width 379 height 68
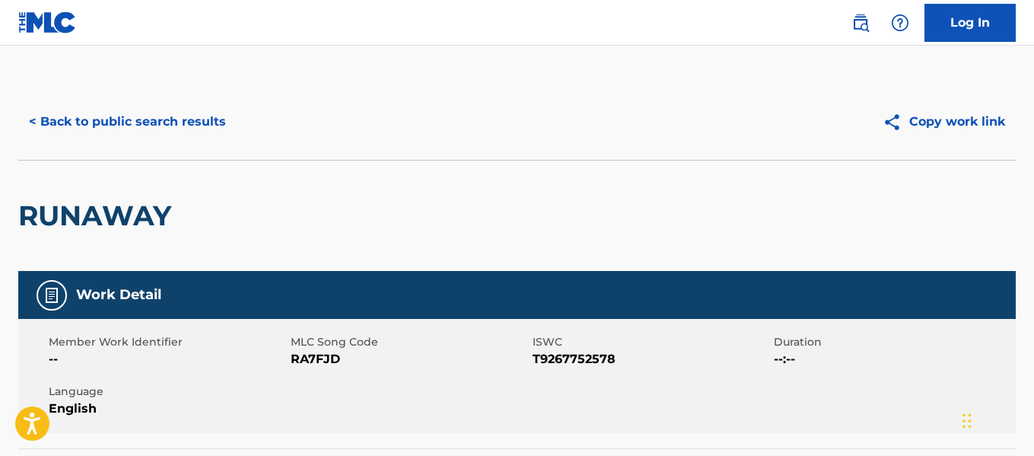
click at [82, 136] on button "< Back to public search results" at bounding box center [127, 122] width 218 height 38
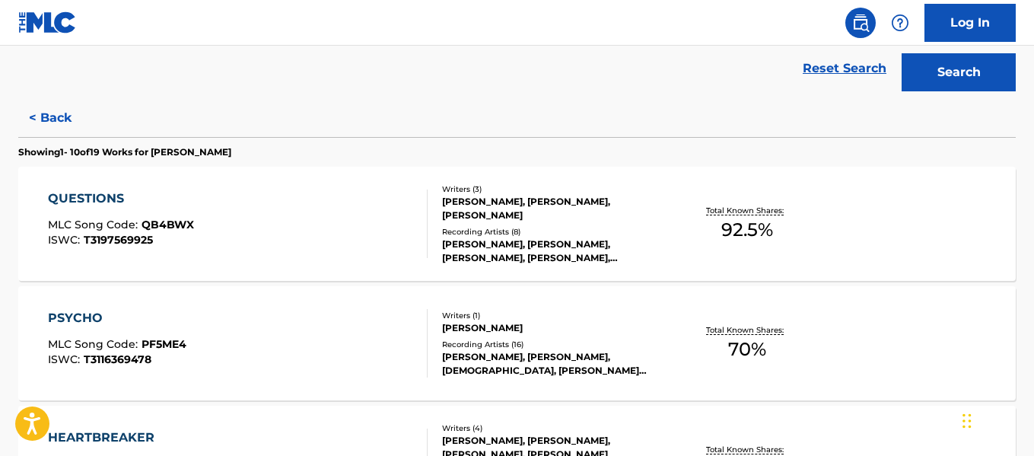
scroll to position [435, 0]
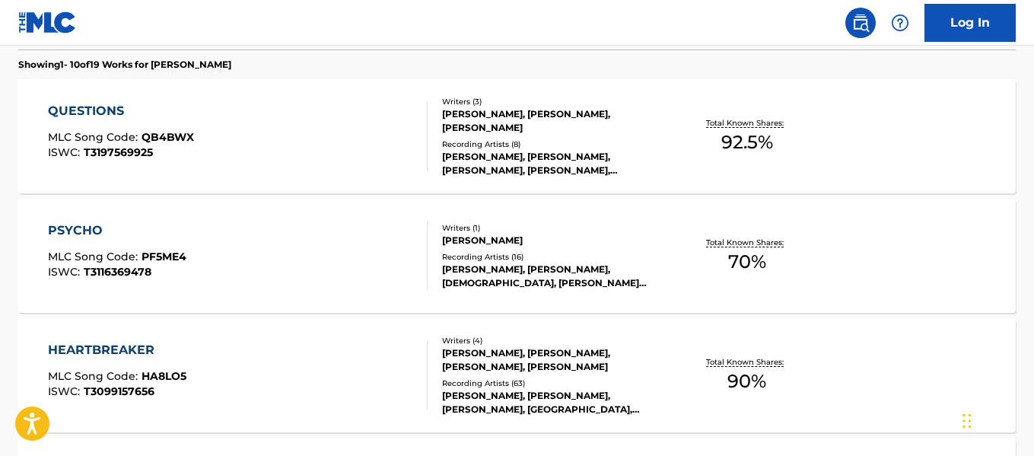
click at [167, 140] on span "QB4BWX" at bounding box center [168, 137] width 53 height 14
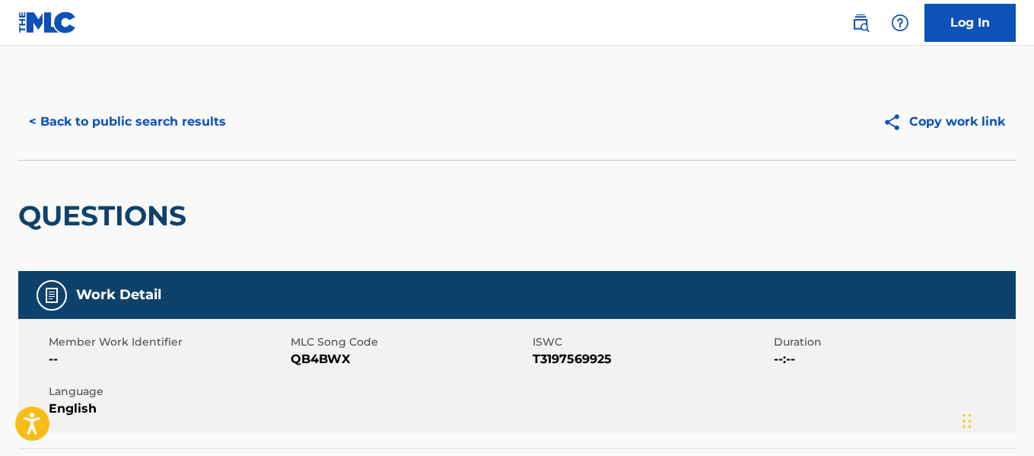
click at [92, 128] on button "< Back to public search results" at bounding box center [127, 122] width 218 height 38
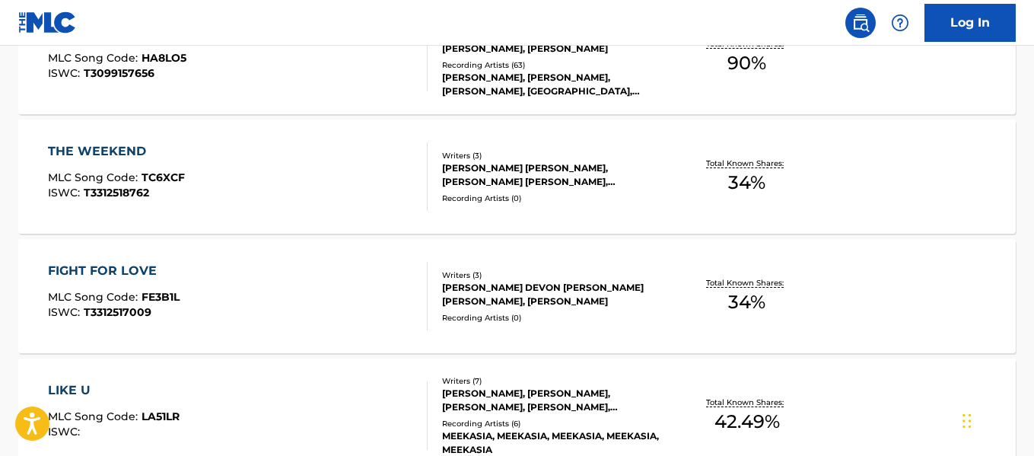
scroll to position [755, 0]
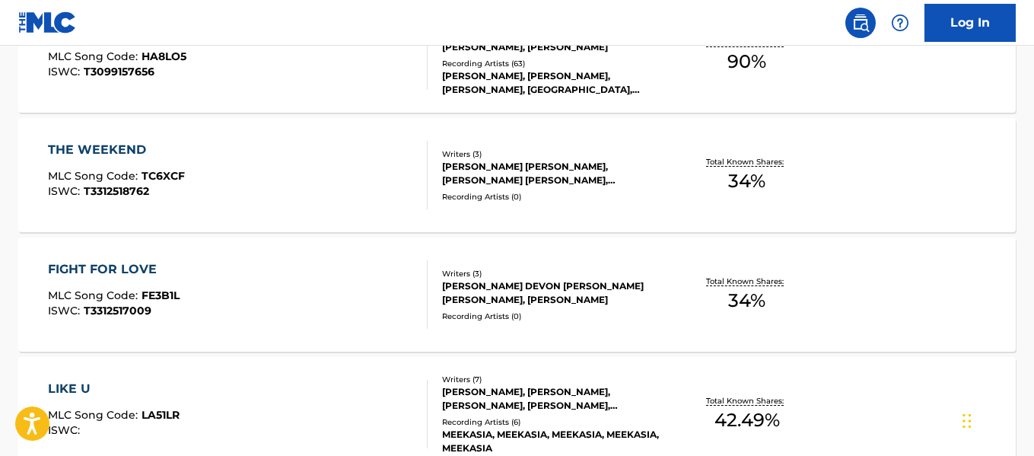
click at [206, 386] on div "LIKE U MLC Song Code : LA51LR ISWC :" at bounding box center [237, 414] width 379 height 68
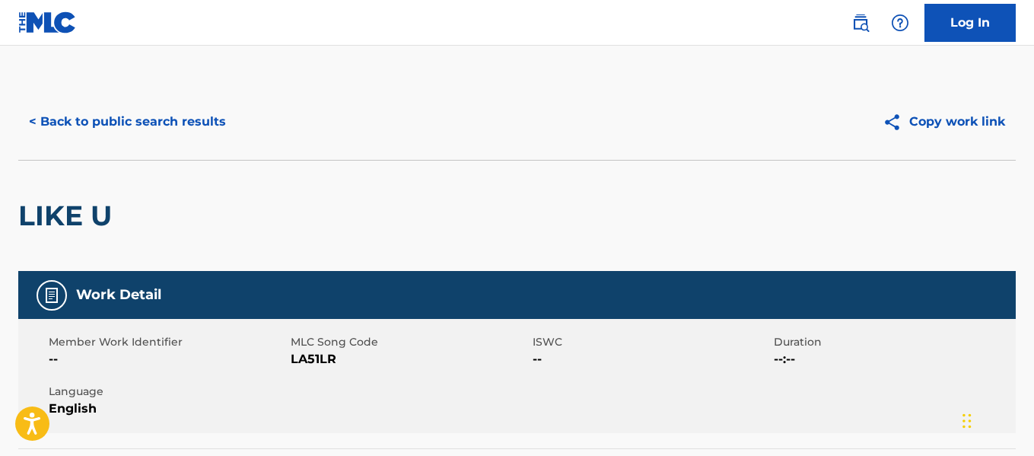
click at [86, 130] on button "< Back to public search results" at bounding box center [127, 122] width 218 height 38
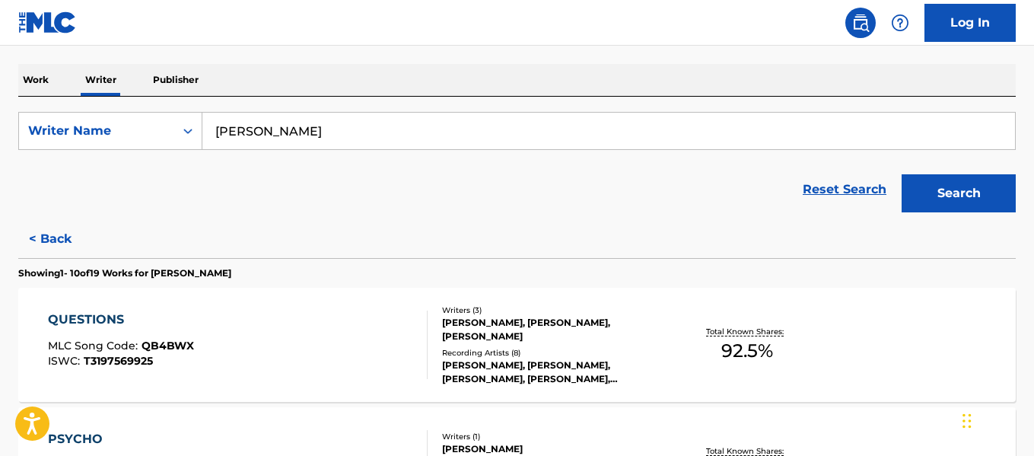
scroll to position [234, 0]
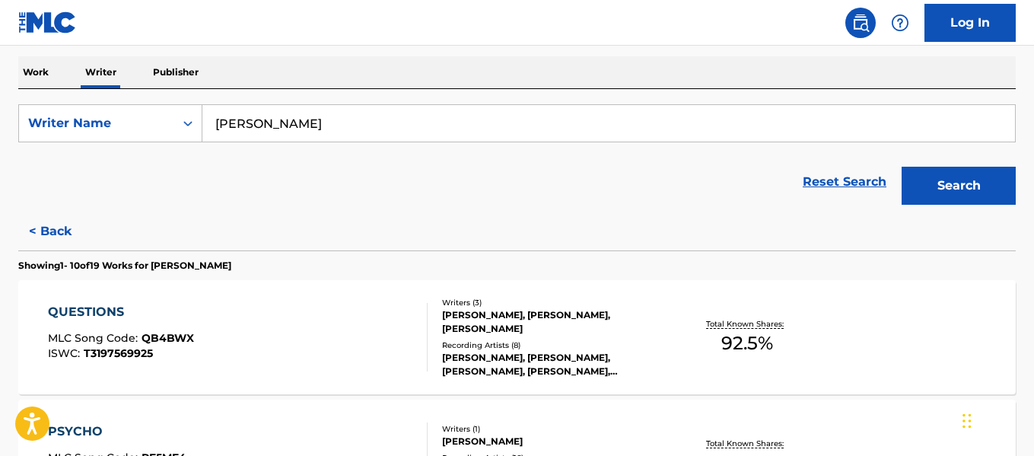
click at [311, 126] on input "[PERSON_NAME]" at bounding box center [608, 123] width 813 height 37
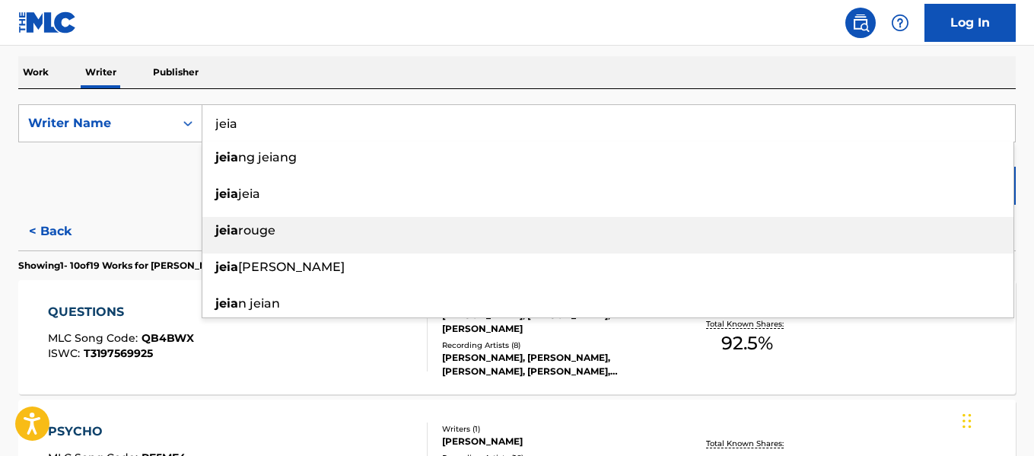
click at [287, 234] on div "jeia rouge" at bounding box center [607, 230] width 811 height 27
type input "jeia rouge"
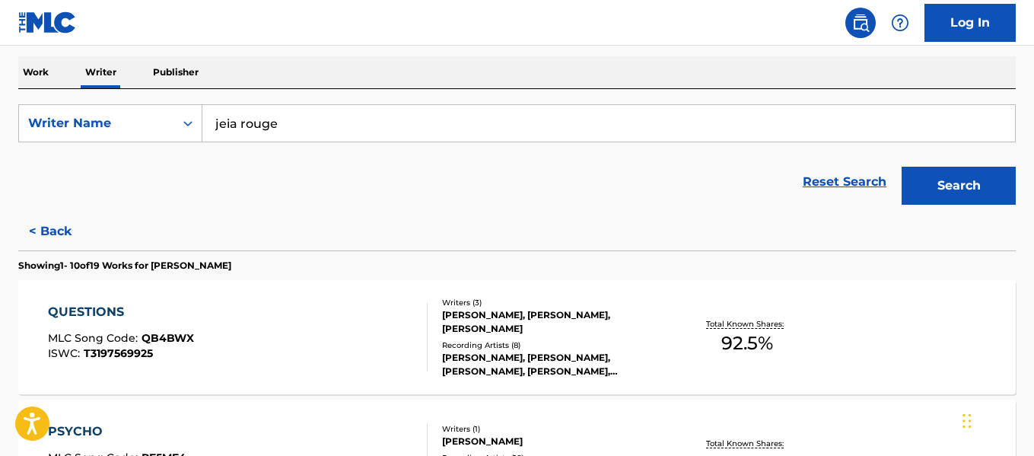
click at [999, 186] on button "Search" at bounding box center [959, 186] width 114 height 38
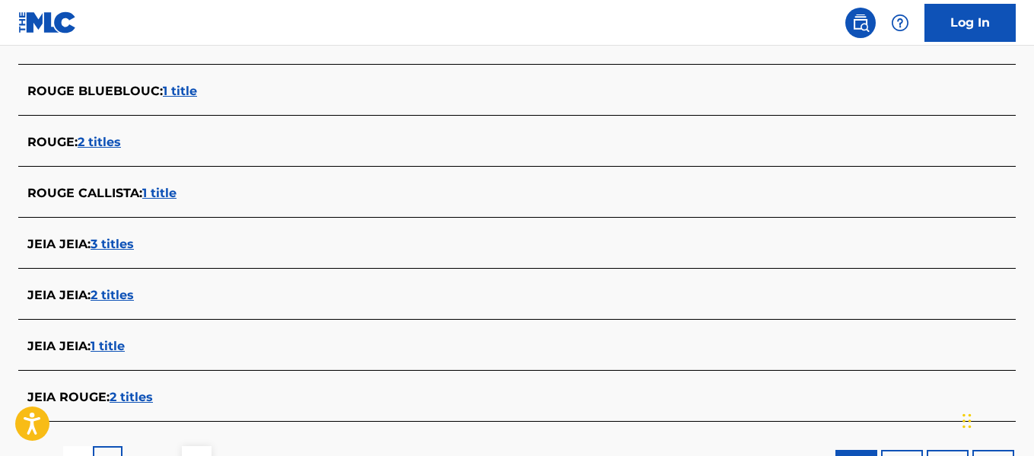
scroll to position [584, 0]
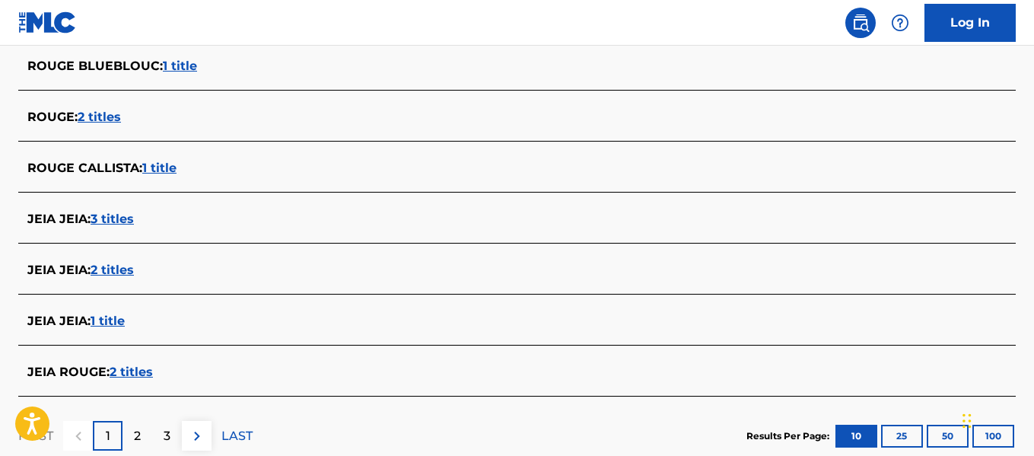
click at [152, 373] on span "2 titles" at bounding box center [131, 372] width 43 height 14
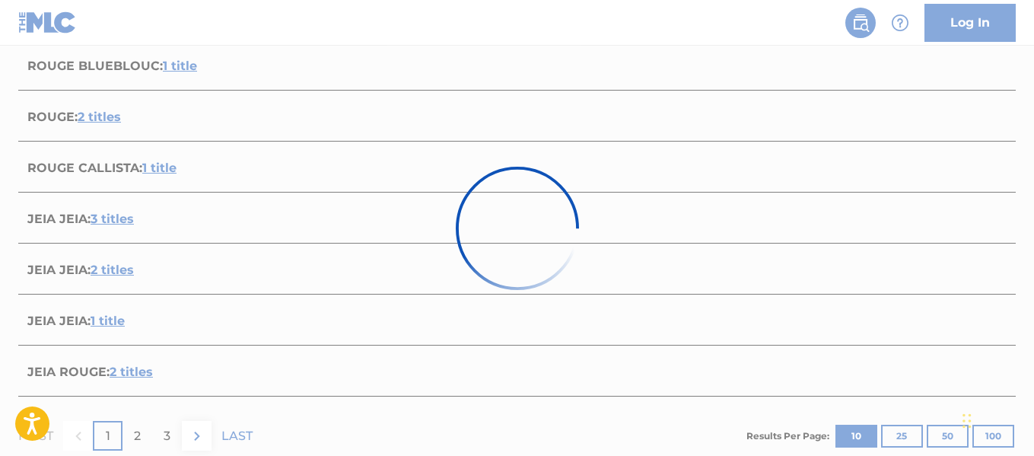
scroll to position [444, 0]
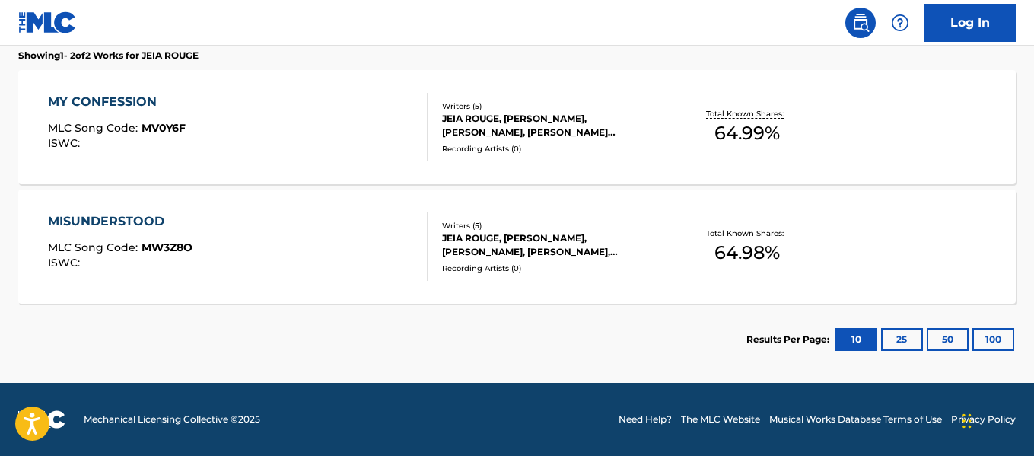
click at [255, 116] on div "MY CONFESSION MLC Song Code : MV0Y6F ISWC :" at bounding box center [237, 127] width 379 height 68
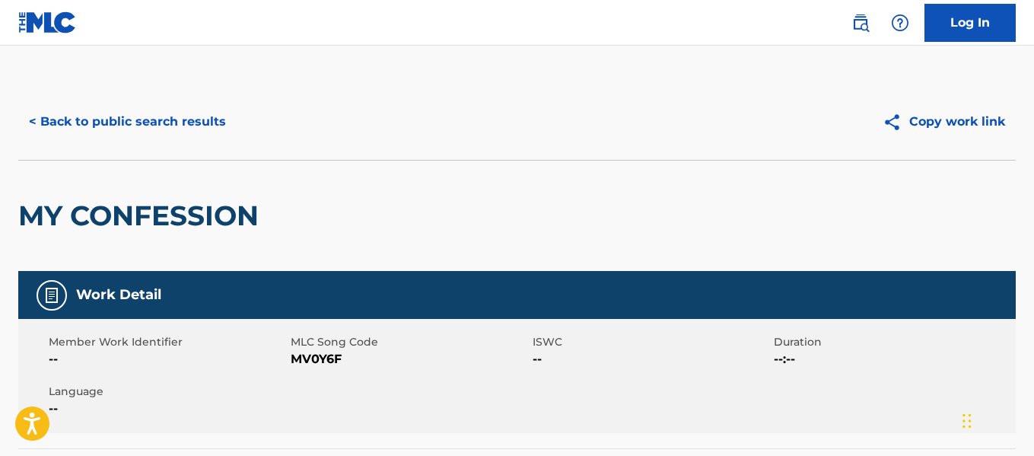
click at [197, 119] on button "< Back to public search results" at bounding box center [127, 122] width 218 height 38
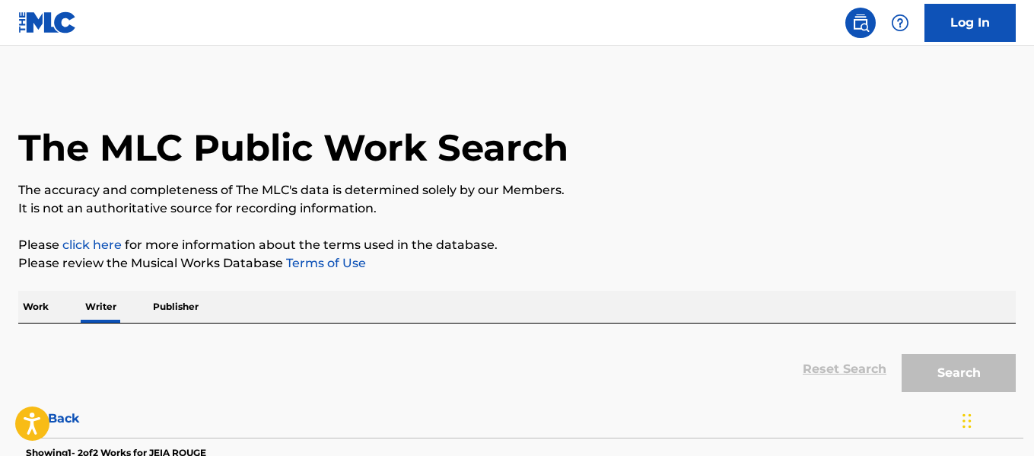
scroll to position [118, 0]
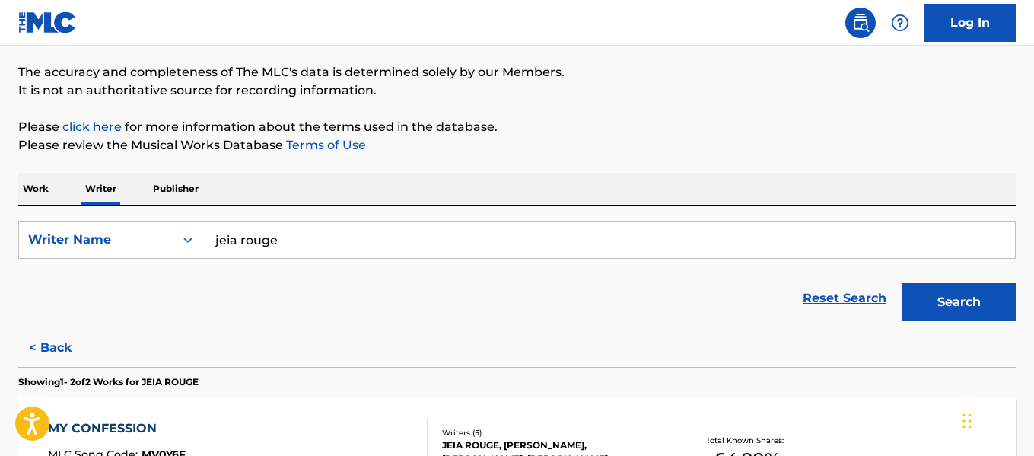
click at [380, 234] on input "jeia rouge" at bounding box center [608, 239] width 813 height 37
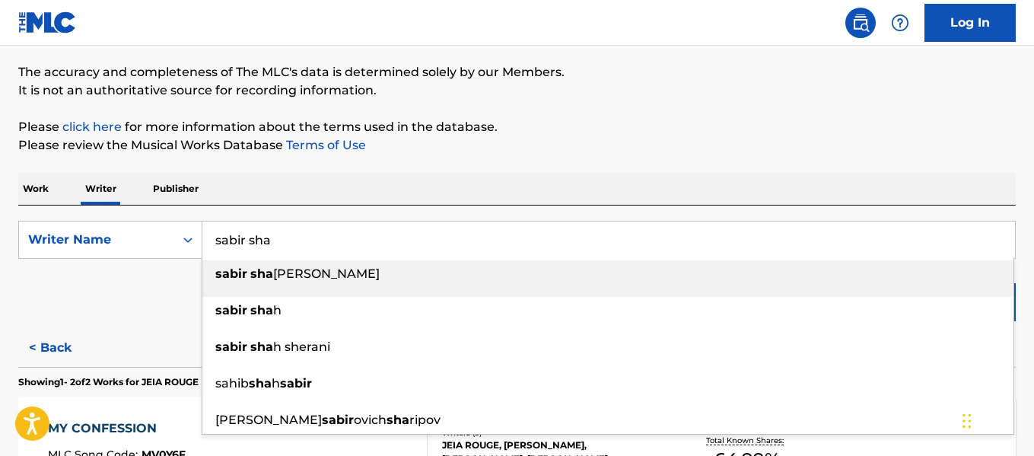
click at [289, 267] on span "[PERSON_NAME]" at bounding box center [326, 273] width 107 height 14
type input "[PERSON_NAME]"
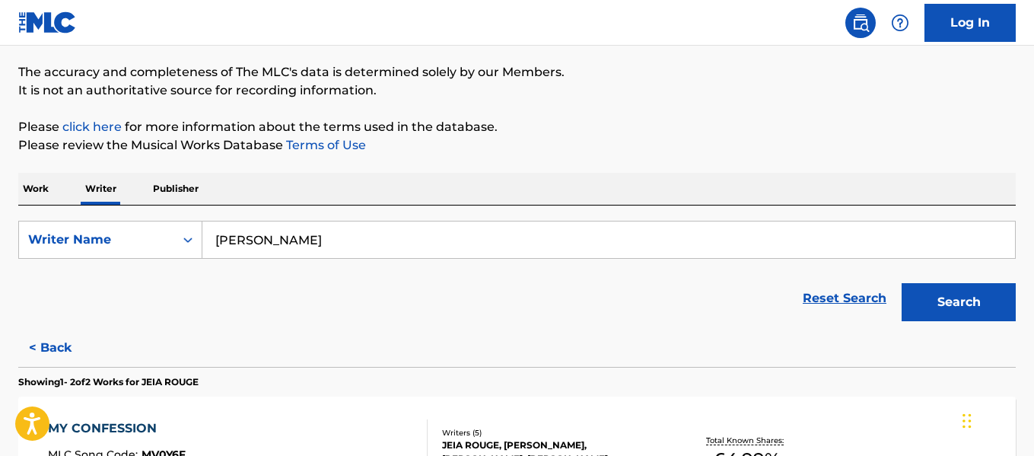
click at [902, 283] on button "Search" at bounding box center [959, 302] width 114 height 38
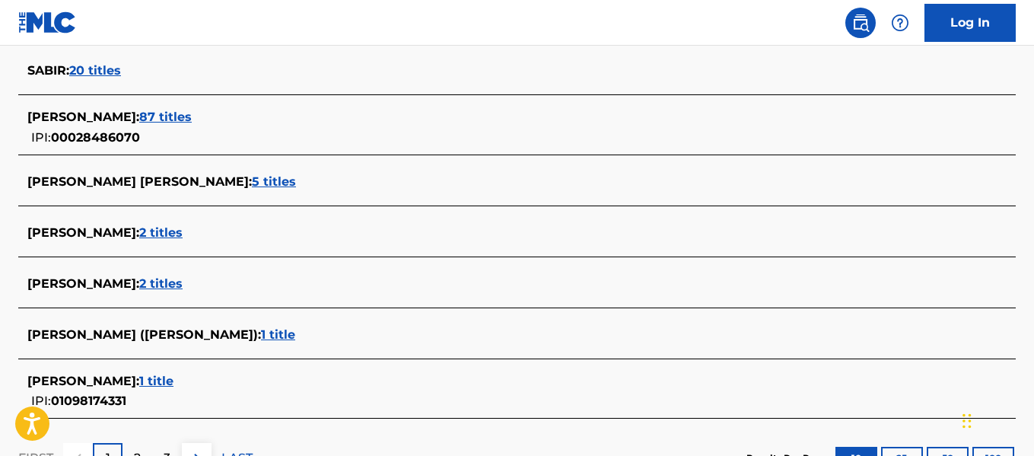
scroll to position [582, 0]
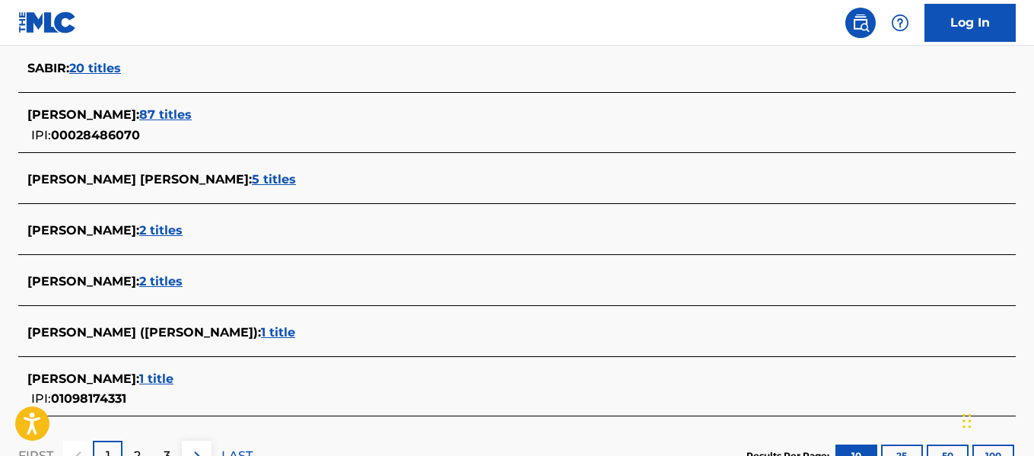
click at [151, 376] on span "1 title" at bounding box center [156, 378] width 34 height 14
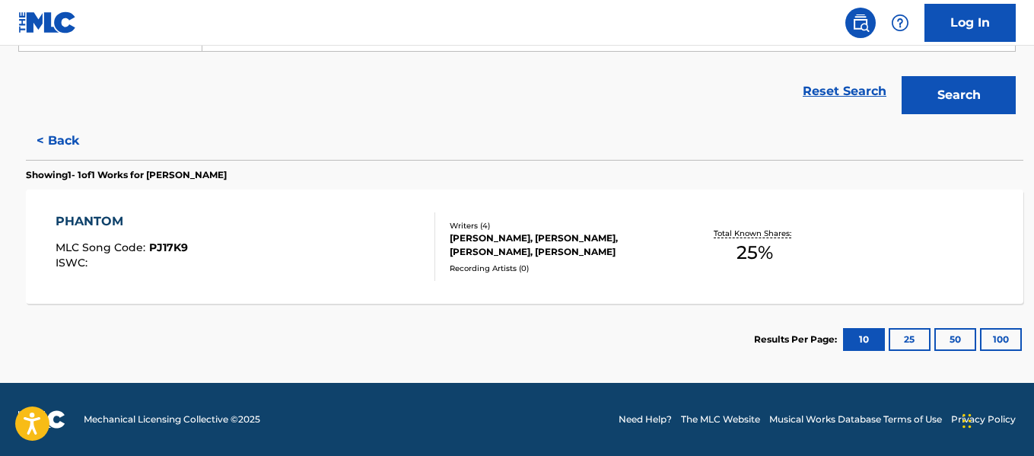
scroll to position [325, 0]
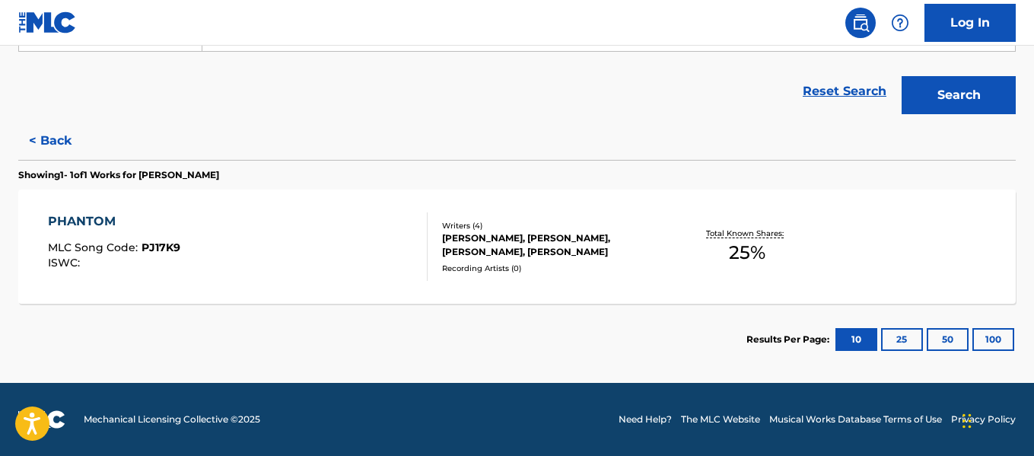
click at [272, 285] on div "PHANTOM MLC Song Code : PJ17K9 ISWC : Writers ( 4 ) [PERSON_NAME], [PERSON_NAME…" at bounding box center [517, 246] width 998 height 114
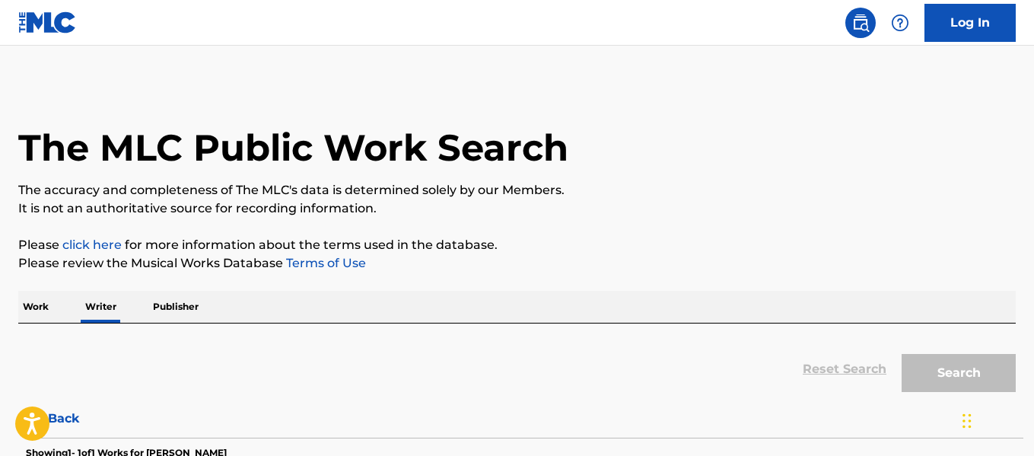
scroll to position [118, 0]
